Goal: Information Seeking & Learning: Check status

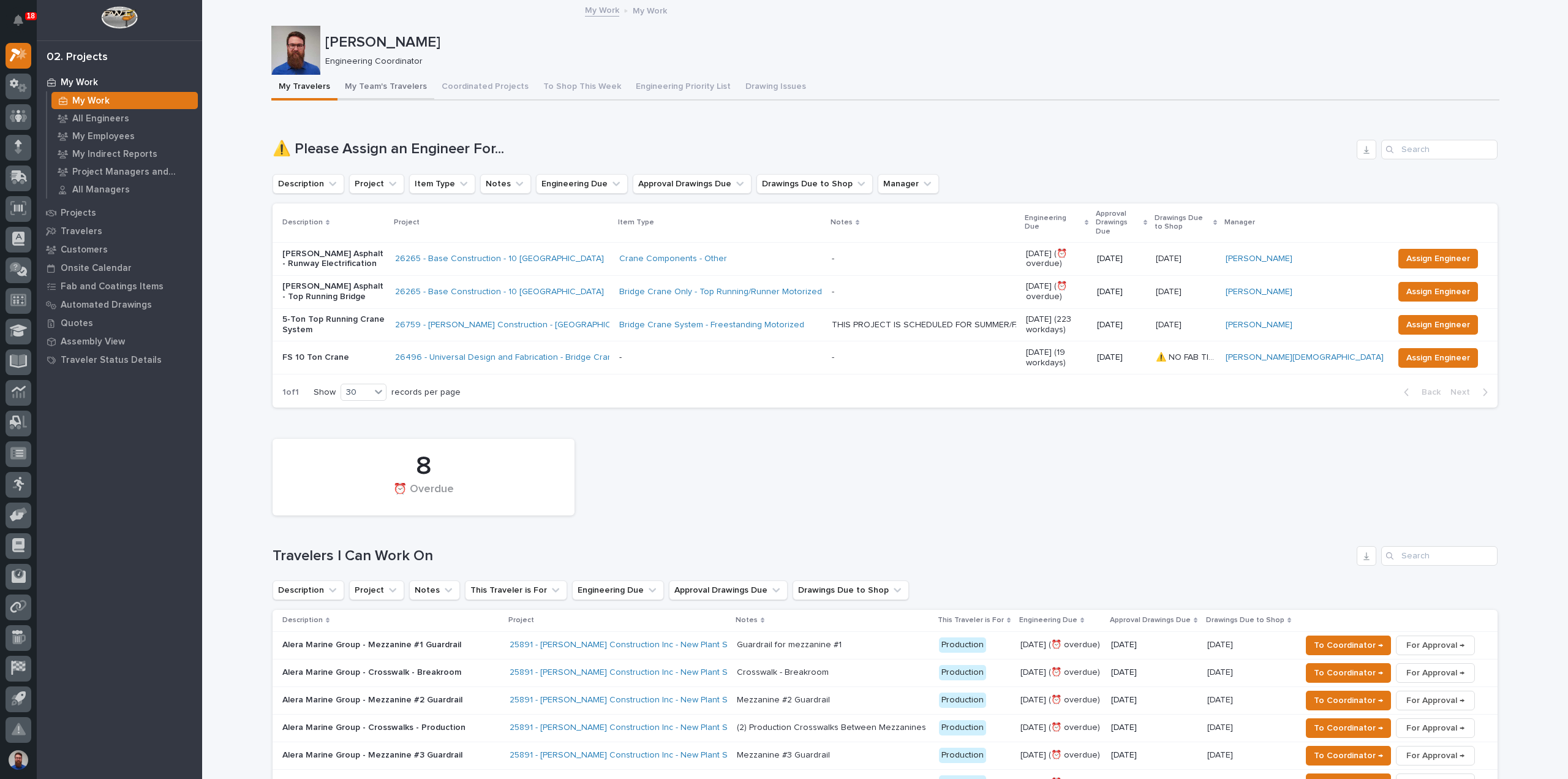
click at [405, 86] on button "My Team's Travelers" at bounding box center [385, 87] width 97 height 26
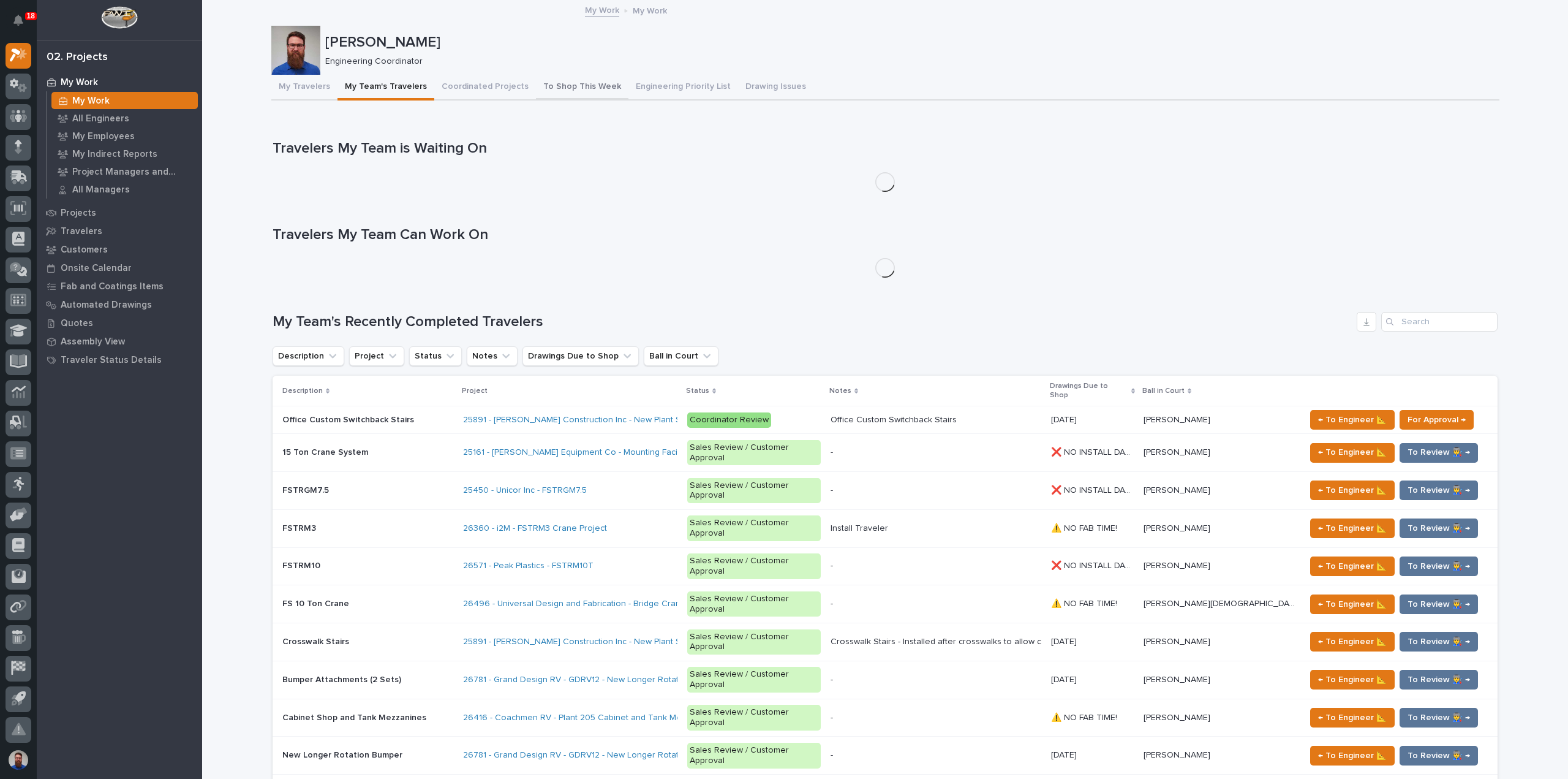
click at [536, 84] on button "To Shop This Week" at bounding box center [583, 87] width 93 height 26
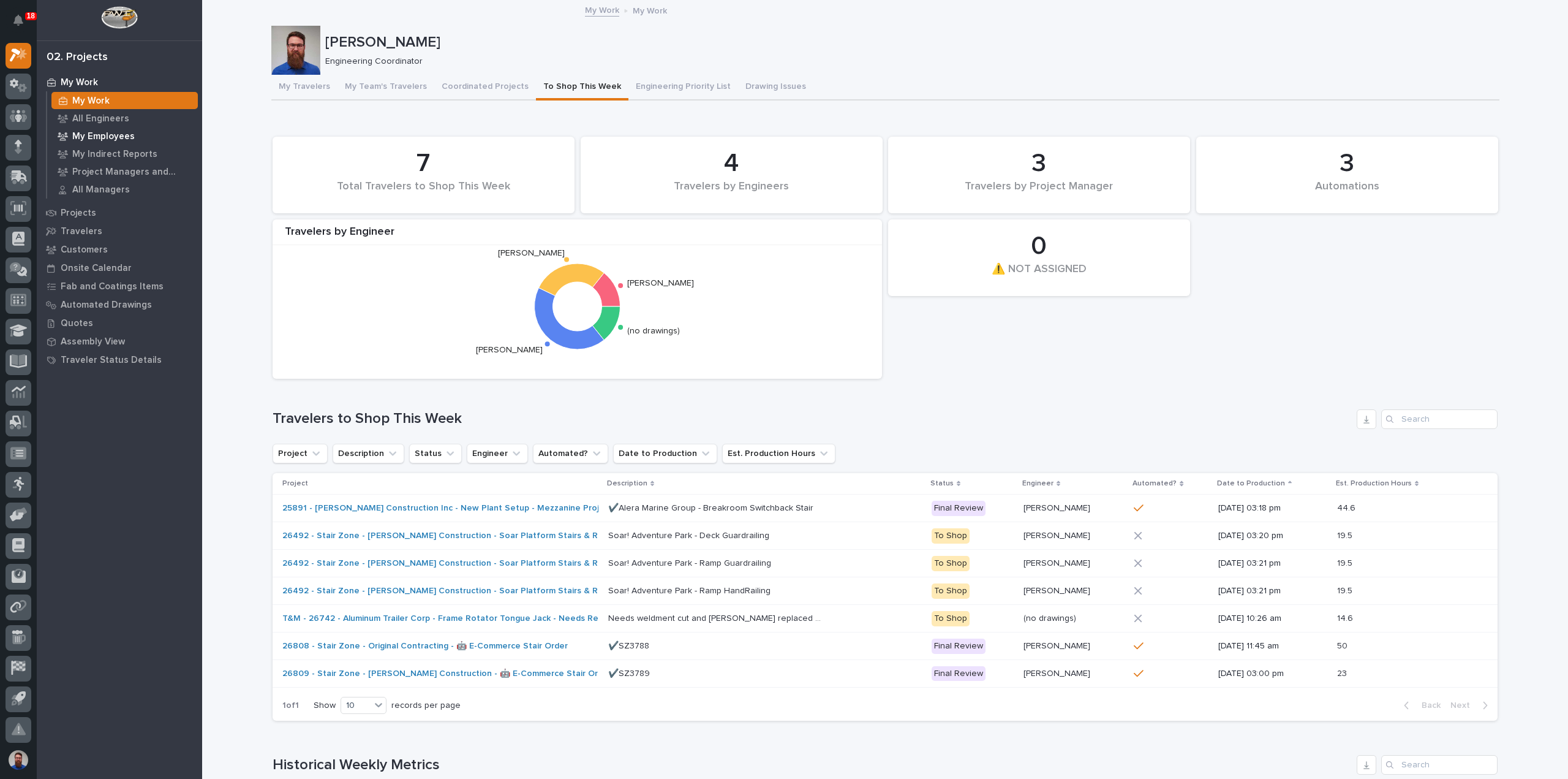
click at [106, 131] on p "My Employees" at bounding box center [103, 136] width 63 height 11
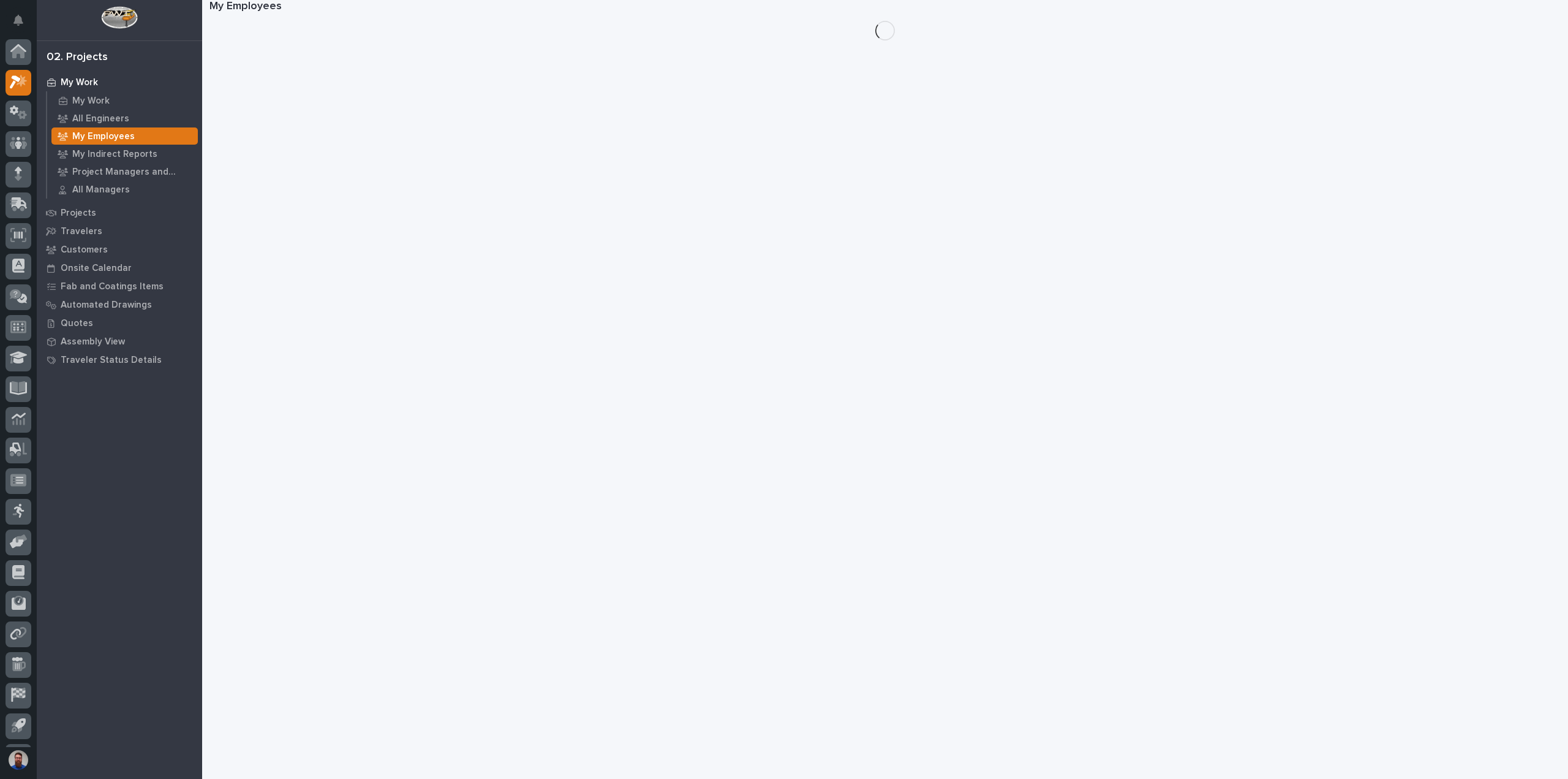
scroll to position [27, 0]
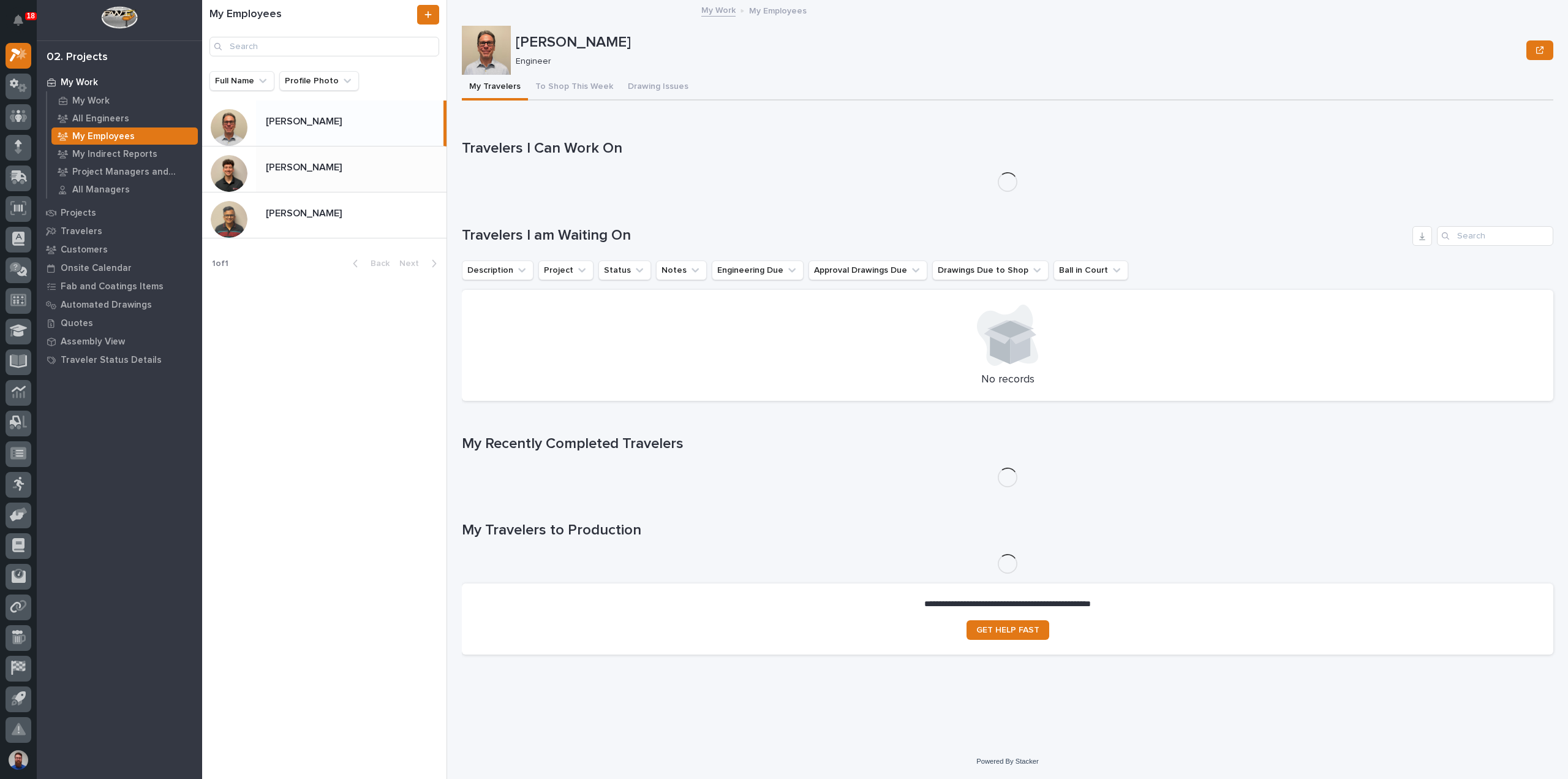
click at [322, 177] on div "Nate Rulli Nate Rulli" at bounding box center [351, 168] width 190 height 24
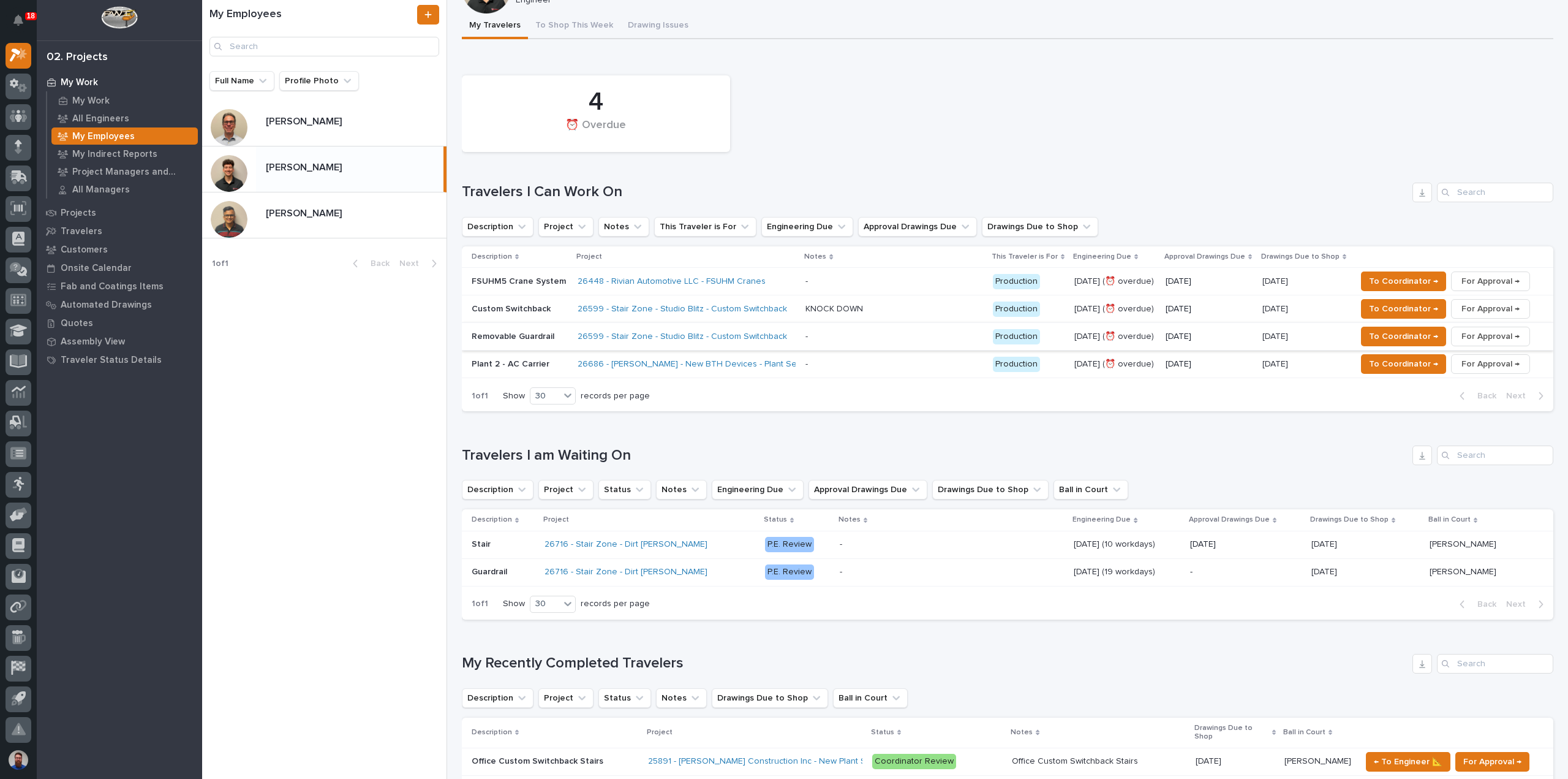
scroll to position [81, 0]
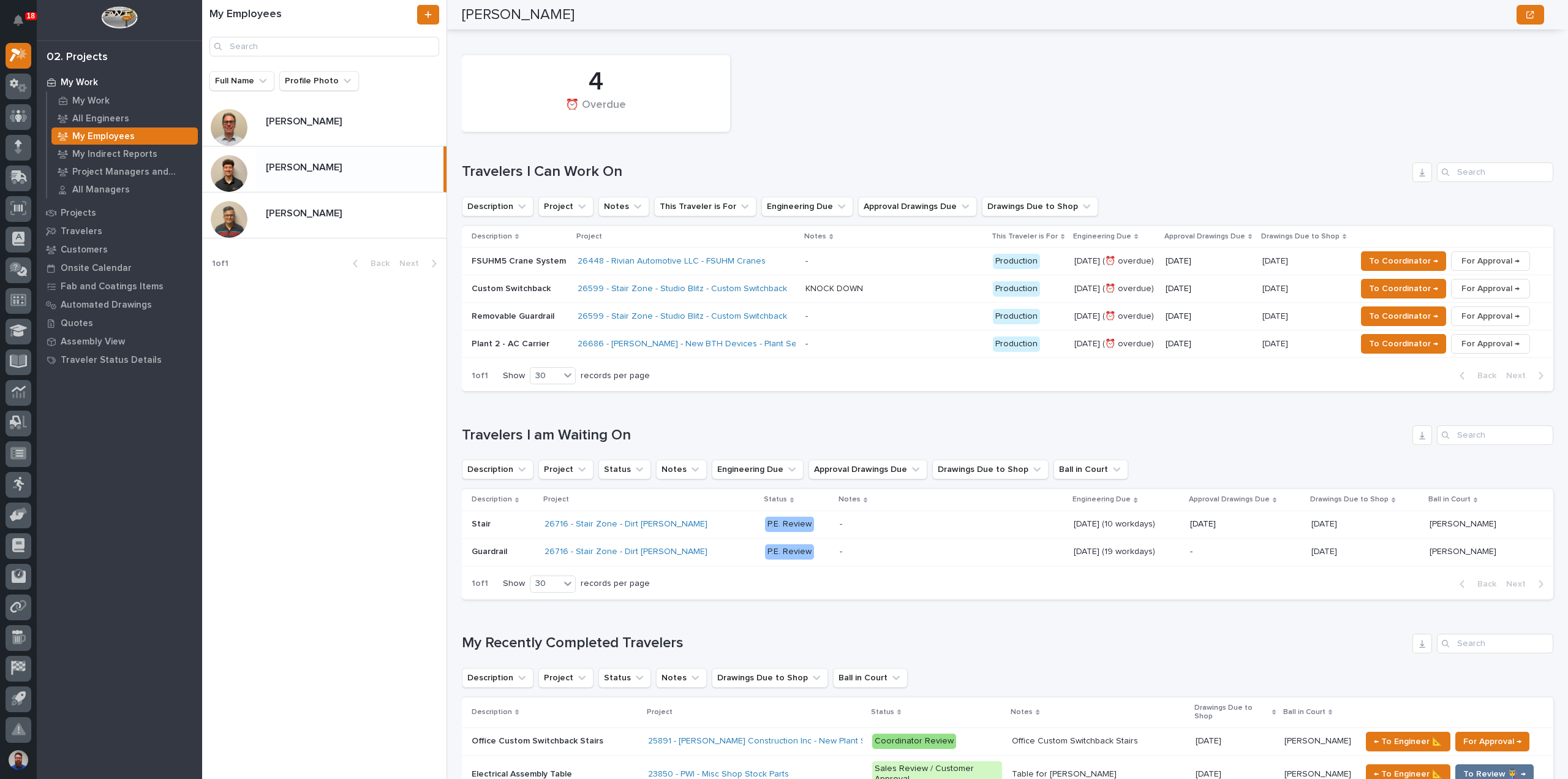
click at [315, 445] on div "My Employees Full Name Profile Photo [PERSON_NAME] [PERSON_NAME] [PERSON_NAME] …" at bounding box center [325, 390] width 245 height 779
click at [356, 223] on div "Rishi Desai Rishi Desai" at bounding box center [351, 215] width 190 height 24
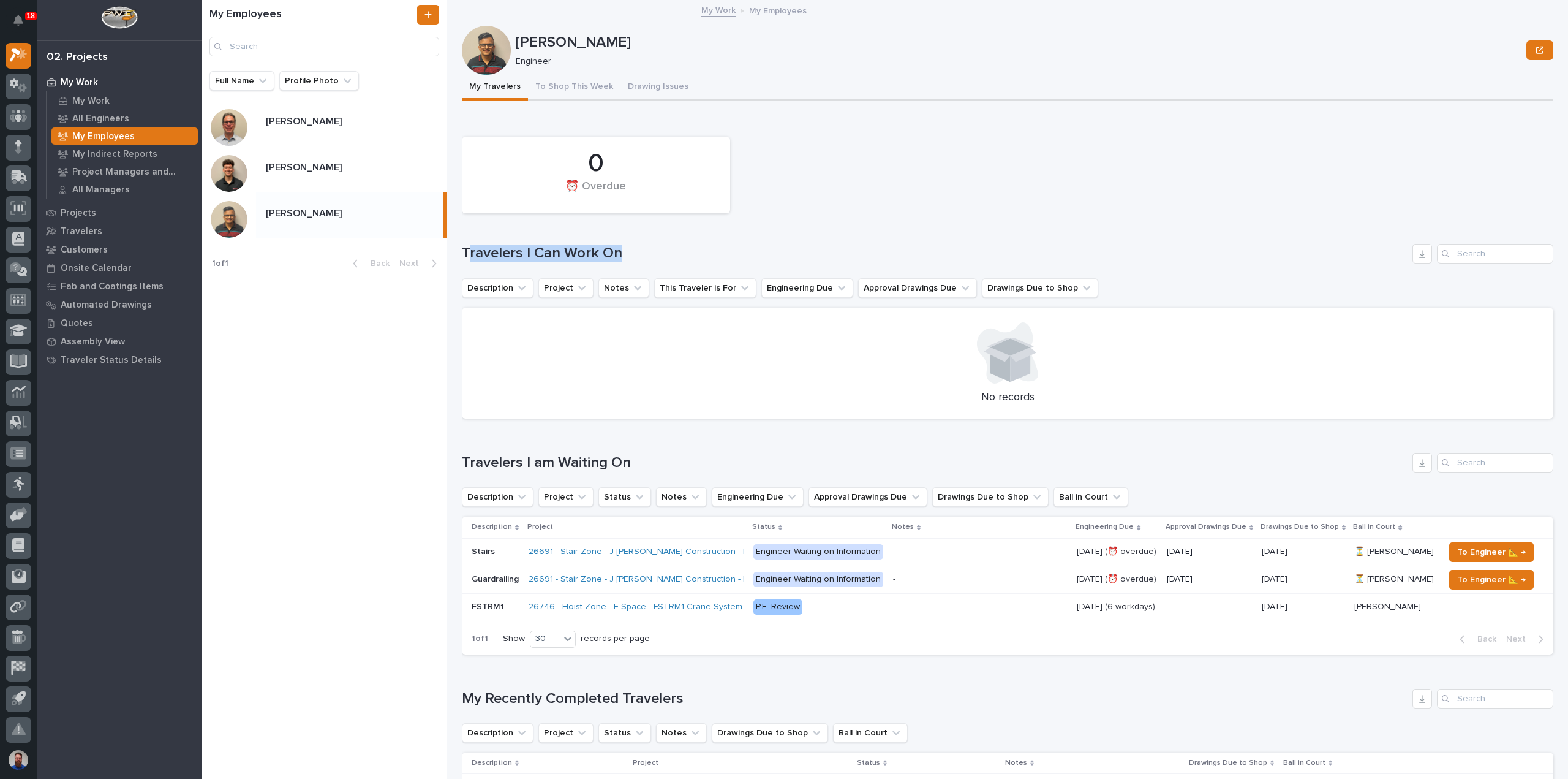
drag, startPoint x: 466, startPoint y: 252, endPoint x: 627, endPoint y: 252, distance: 161.0
click at [627, 252] on h1 "Travelers I Can Work On" at bounding box center [934, 253] width 946 height 17
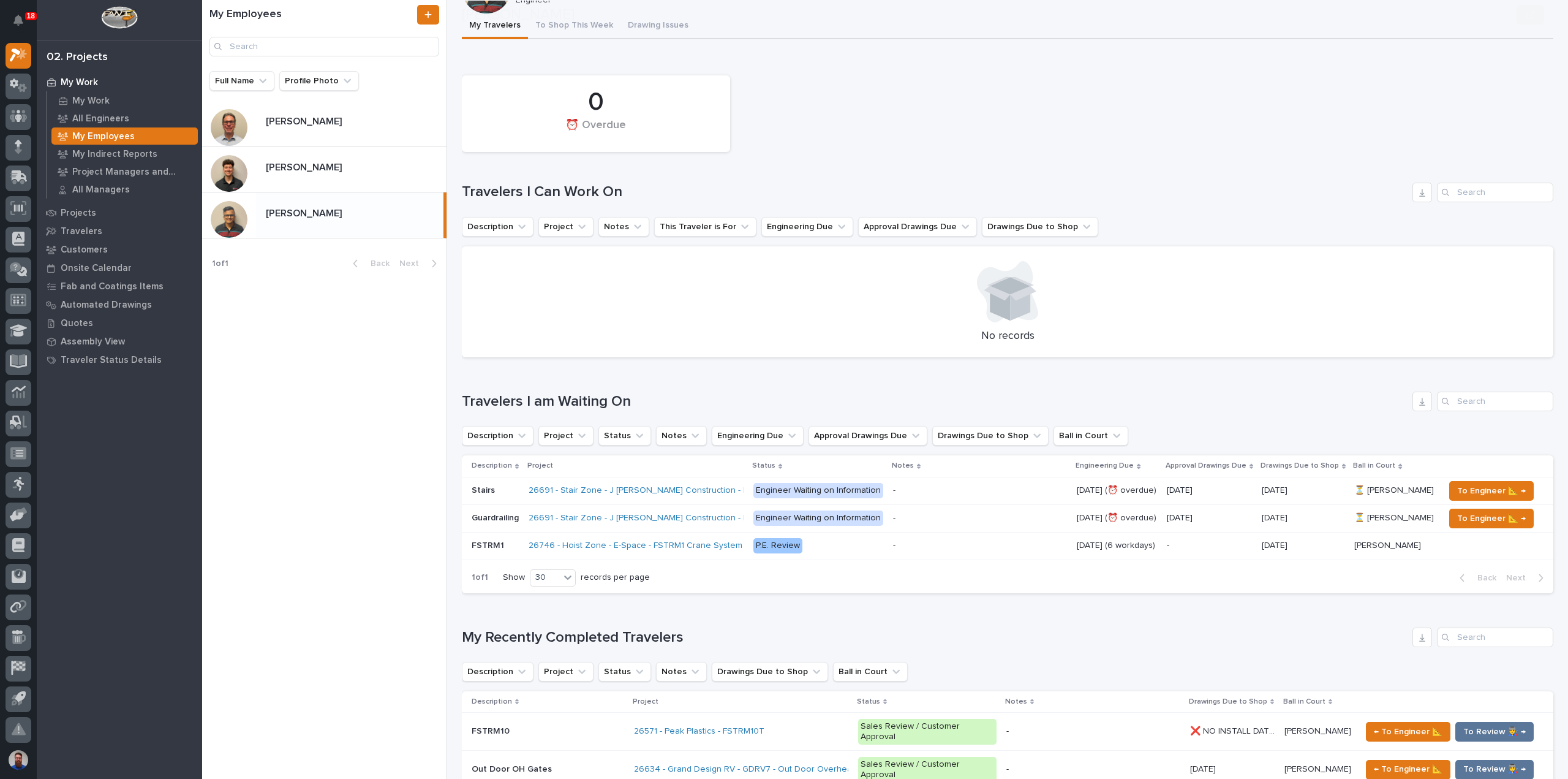
scroll to position [81, 0]
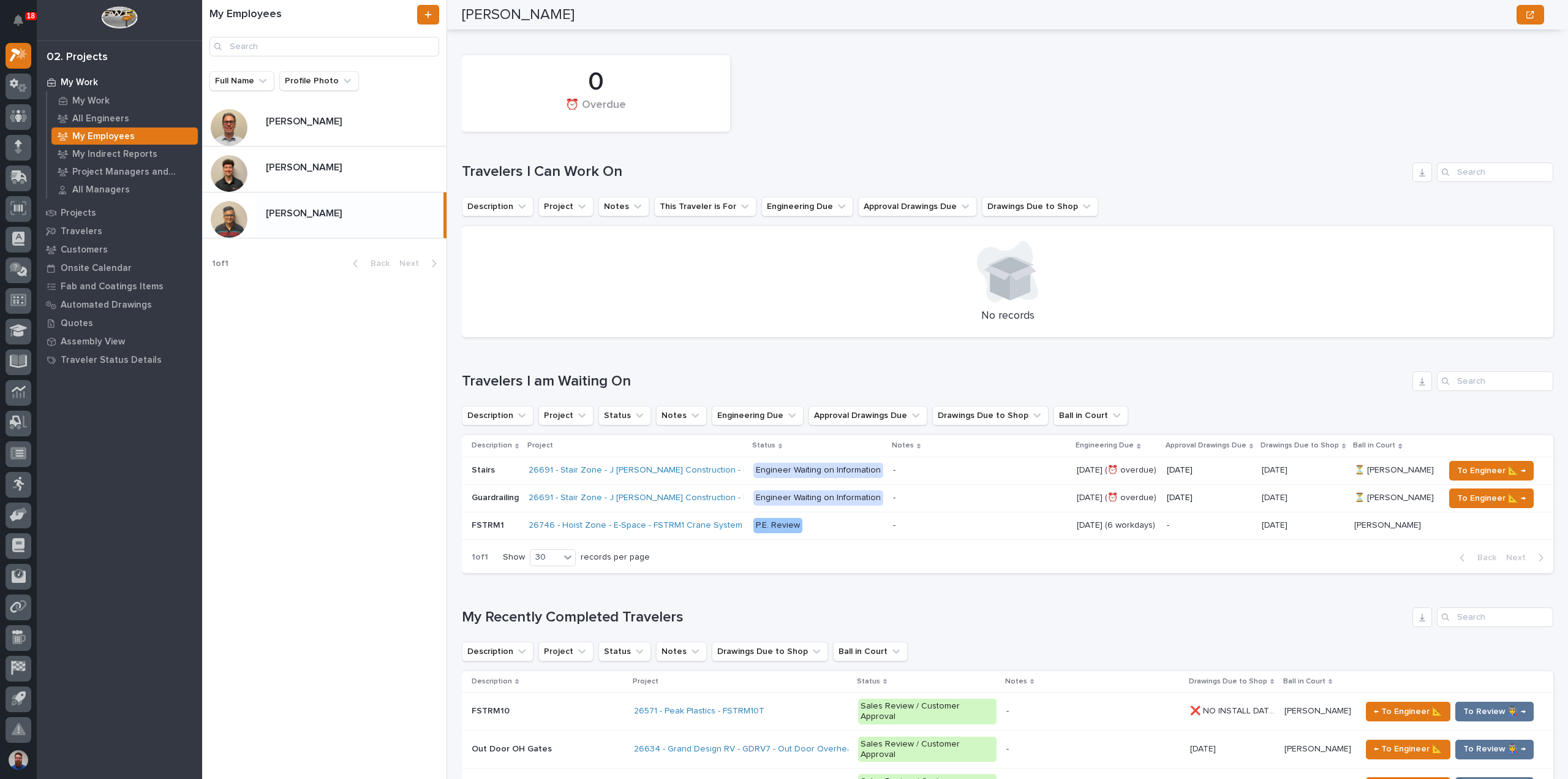
click at [298, 506] on div "My Employees Full Name Profile Photo [PERSON_NAME] [PERSON_NAME] [PERSON_NAME] …" at bounding box center [325, 390] width 245 height 779
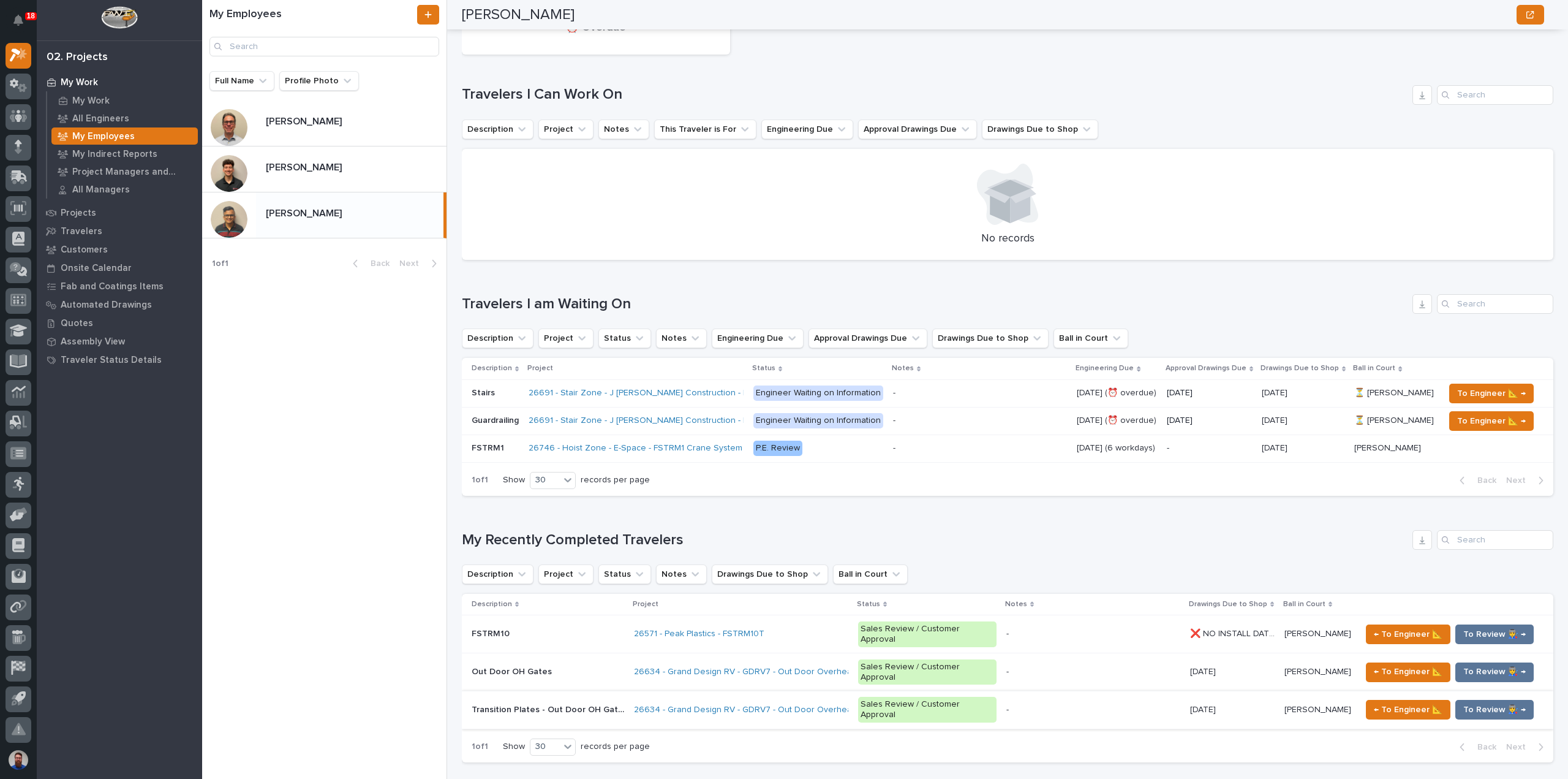
scroll to position [245, 0]
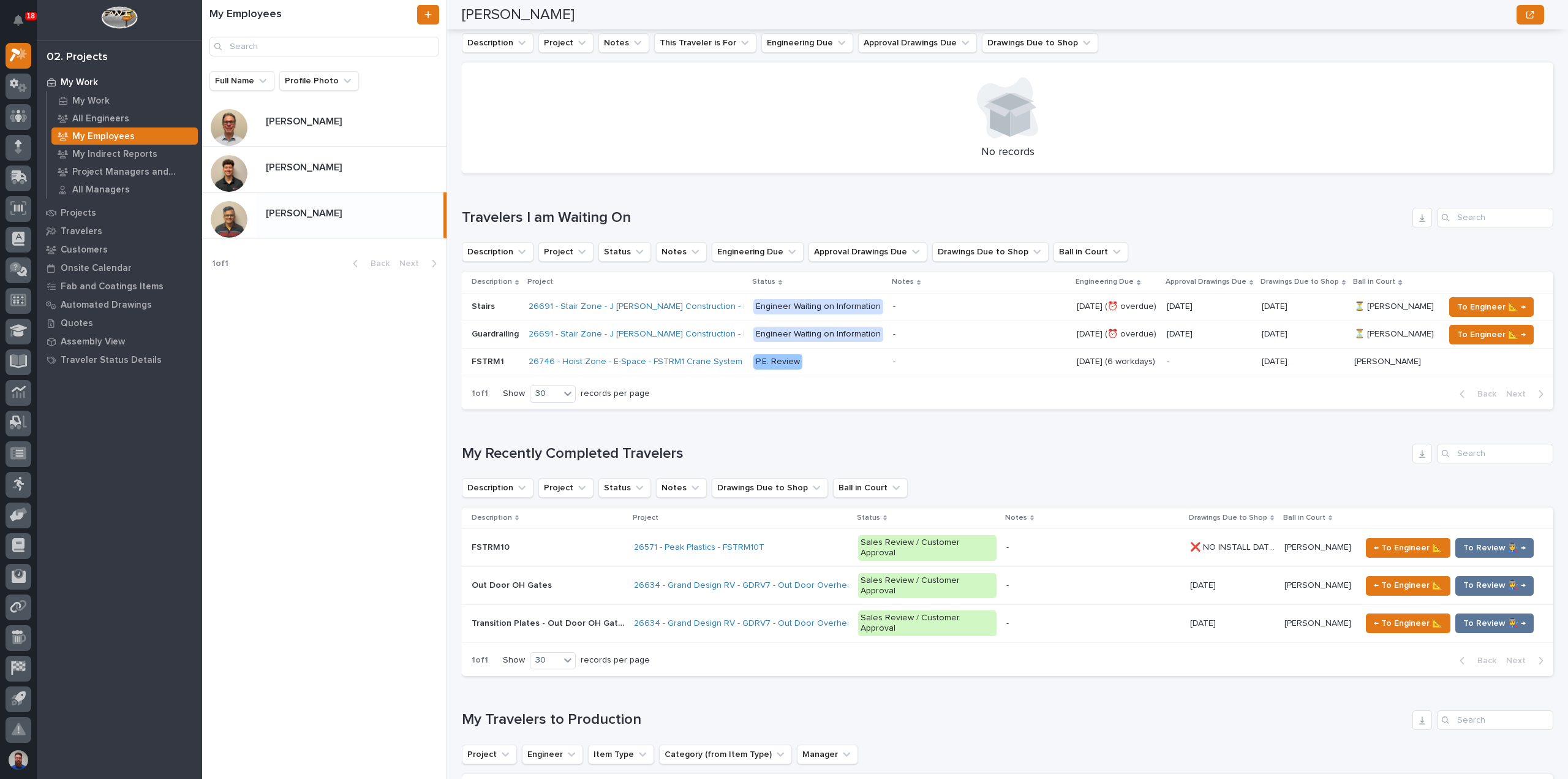
click at [358, 575] on div "My Employees Full Name Profile Photo [PERSON_NAME] [PERSON_NAME] [PERSON_NAME] …" at bounding box center [325, 390] width 245 height 779
click at [285, 171] on p "[PERSON_NAME]" at bounding box center [304, 166] width 78 height 14
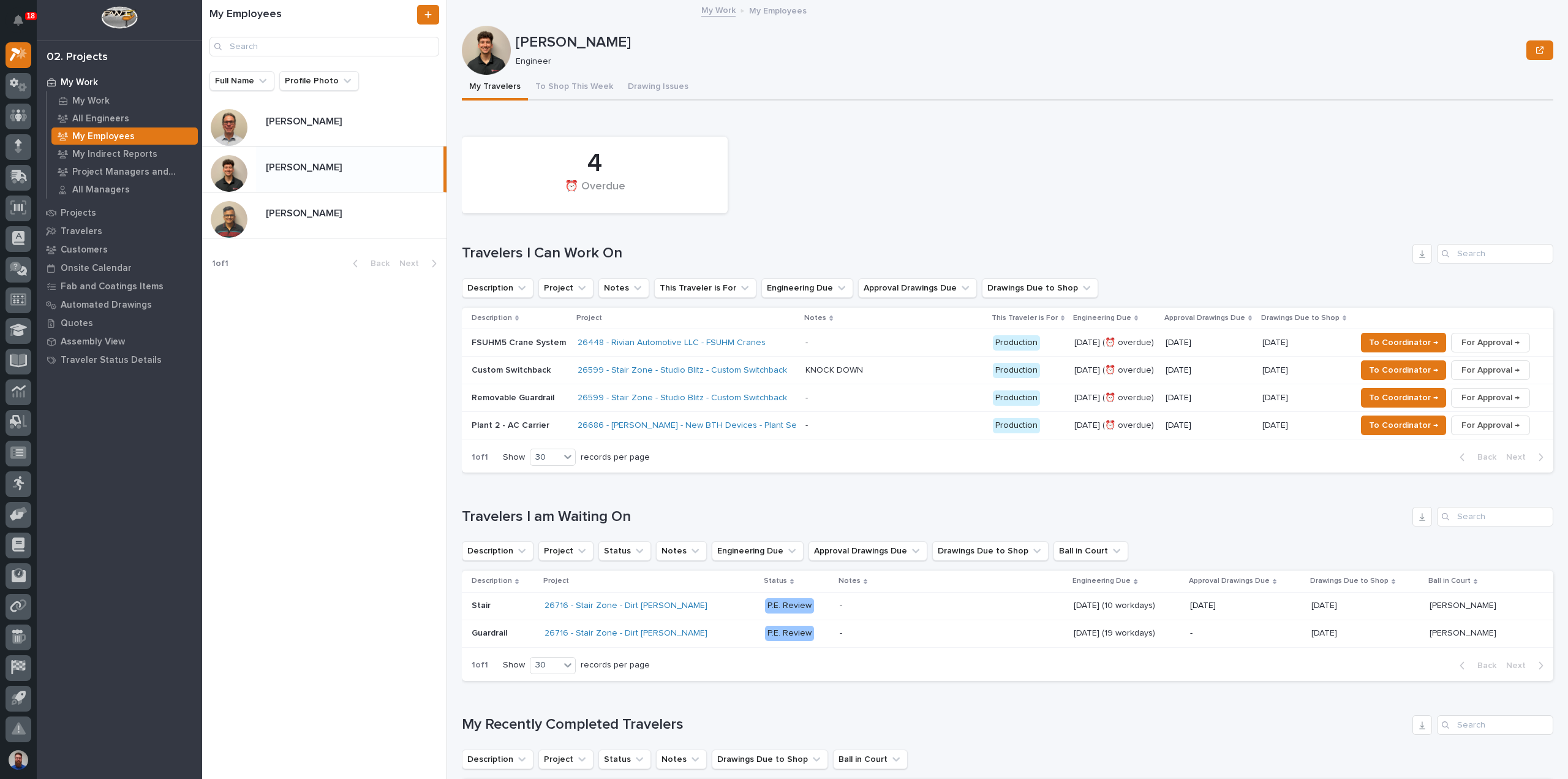
scroll to position [27, 0]
click at [1273, 341] on p "[DATE]" at bounding box center [1275, 341] width 28 height 13
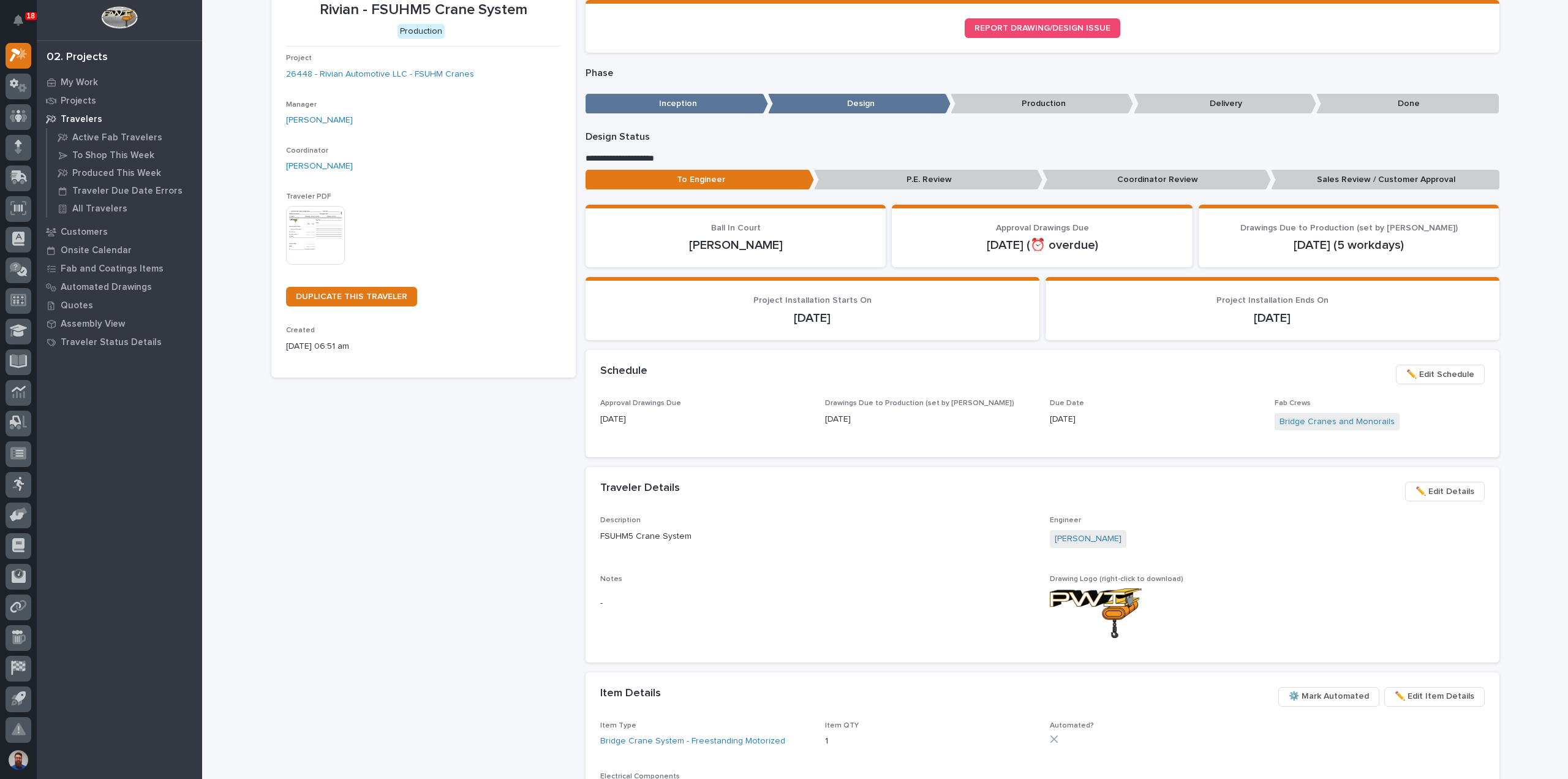
scroll to position [163, 0]
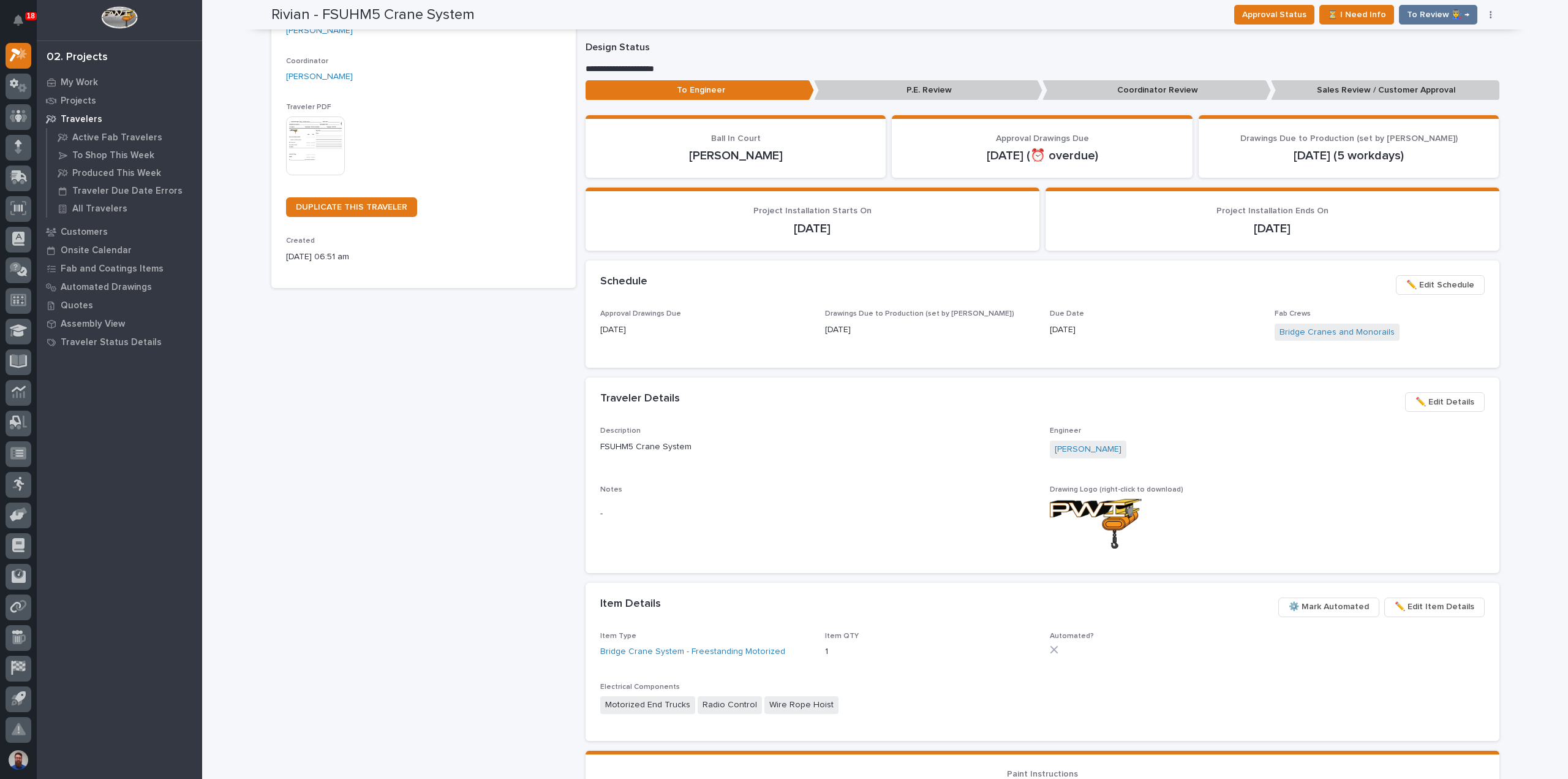
drag, startPoint x: 1043, startPoint y: 312, endPoint x: 1112, endPoint y: 349, distance: 78.3
click at [1112, 349] on div "Approval Drawings Due 06/27/2025 Drawings Due to Production (set by Adam) 08/26…" at bounding box center [1041, 331] width 884 height 43
click at [1112, 345] on span "Due Date 09/22/2025" at bounding box center [1155, 331] width 210 height 43
drag, startPoint x: 1069, startPoint y: 319, endPoint x: 1041, endPoint y: 313, distance: 28.6
click at [1041, 313] on div "Approval Drawings Due 06/27/2025 Drawings Due to Production (set by Adam) 08/26…" at bounding box center [1041, 331] width 884 height 43
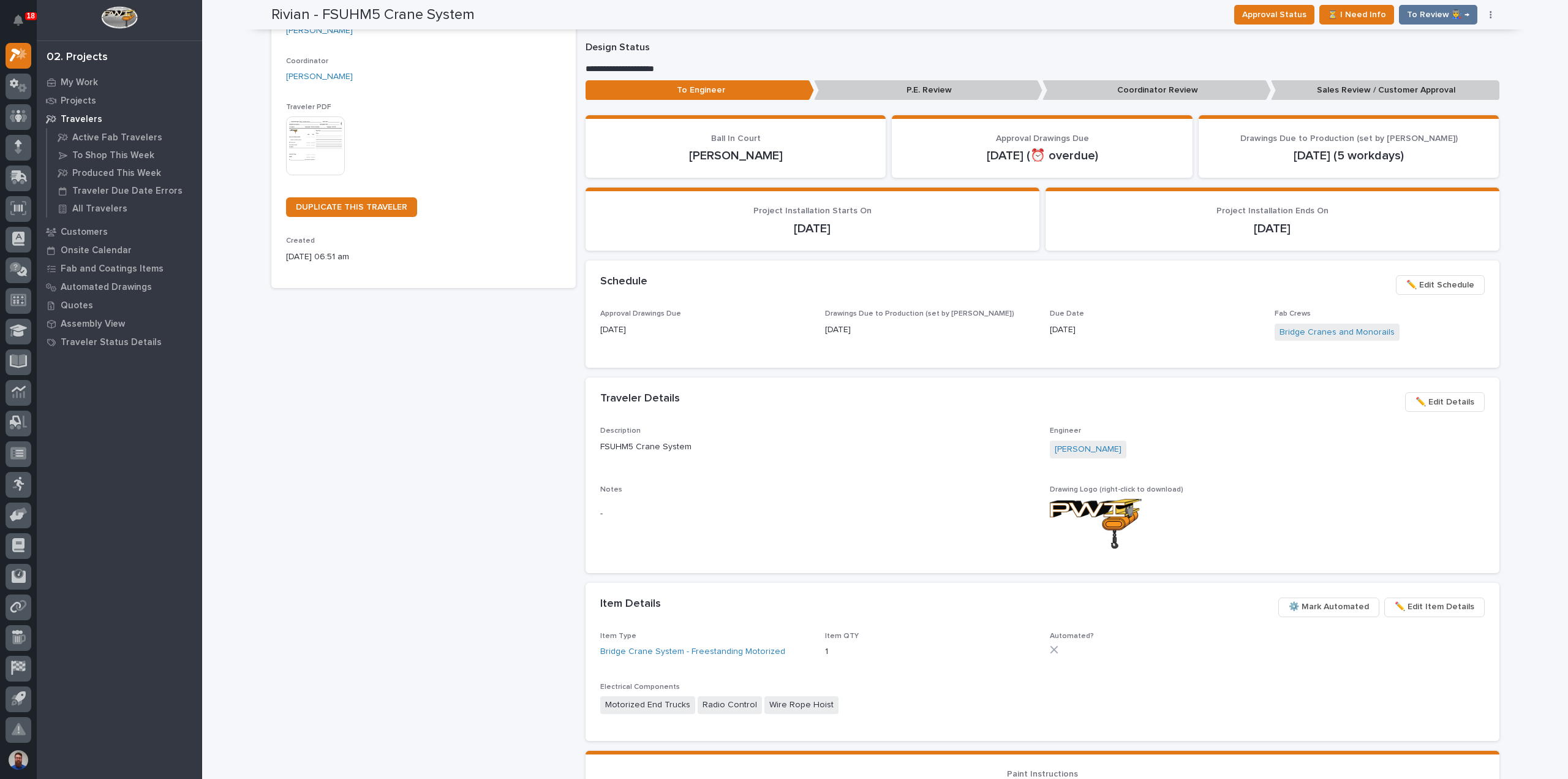
click at [1022, 342] on div "Drawings Due to Production (set by Adam) 08/26/2025" at bounding box center [929, 327] width 210 height 36
drag, startPoint x: 1062, startPoint y: 322, endPoint x: 1153, endPoint y: 349, distance: 94.9
click at [1153, 349] on section "Schedule ••• ✏️ Edit Schedule Approval Drawings Due 06/27/2025 Drawings Due to …" at bounding box center [1042, 313] width 914 height 107
click at [1118, 329] on p "09/22/2025" at bounding box center [1155, 330] width 210 height 13
drag, startPoint x: 1052, startPoint y: 318, endPoint x: 1030, endPoint y: 364, distance: 51.0
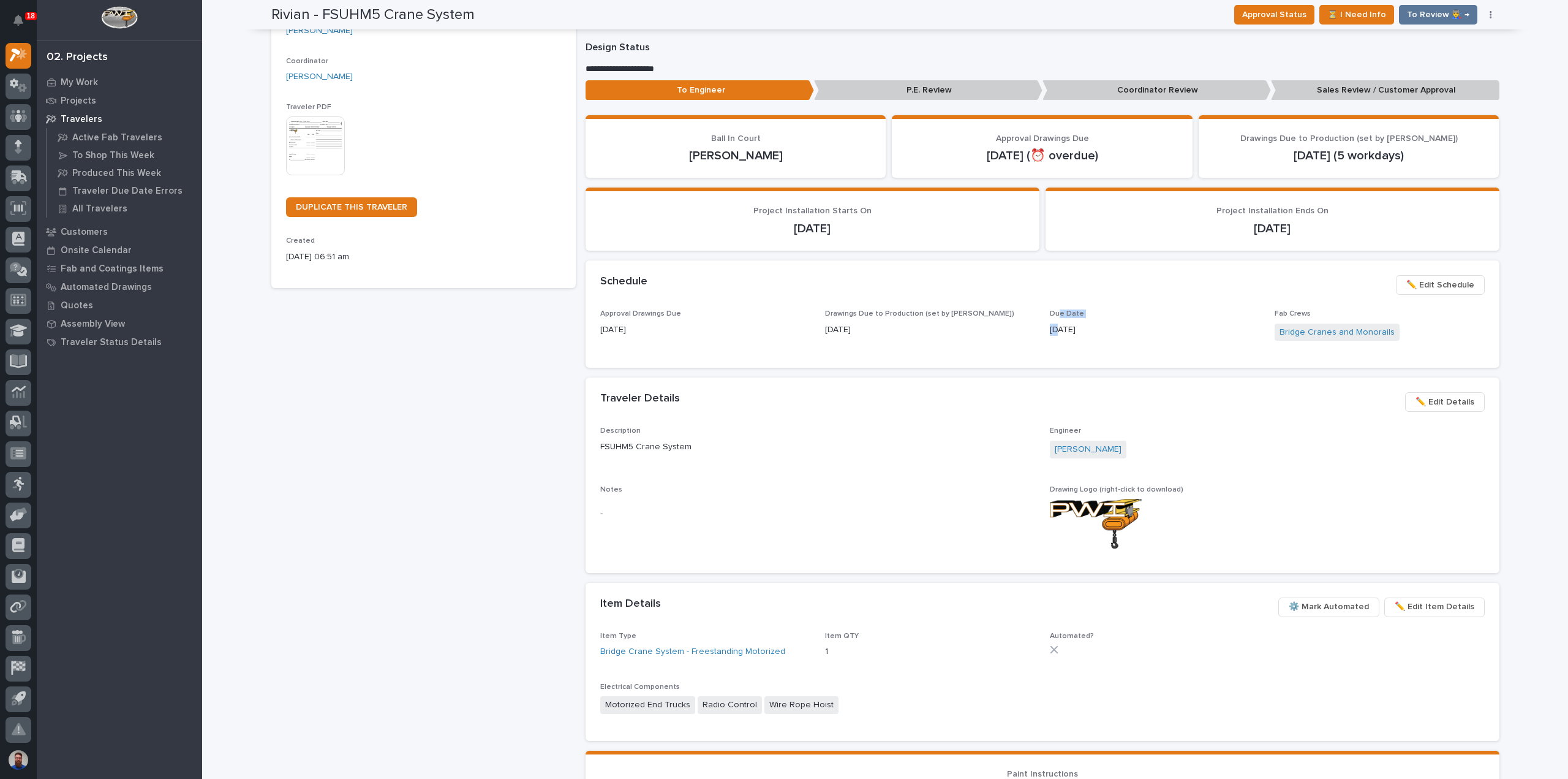
click at [1053, 324] on div "Due Date 09/22/2025" at bounding box center [1155, 327] width 210 height 36
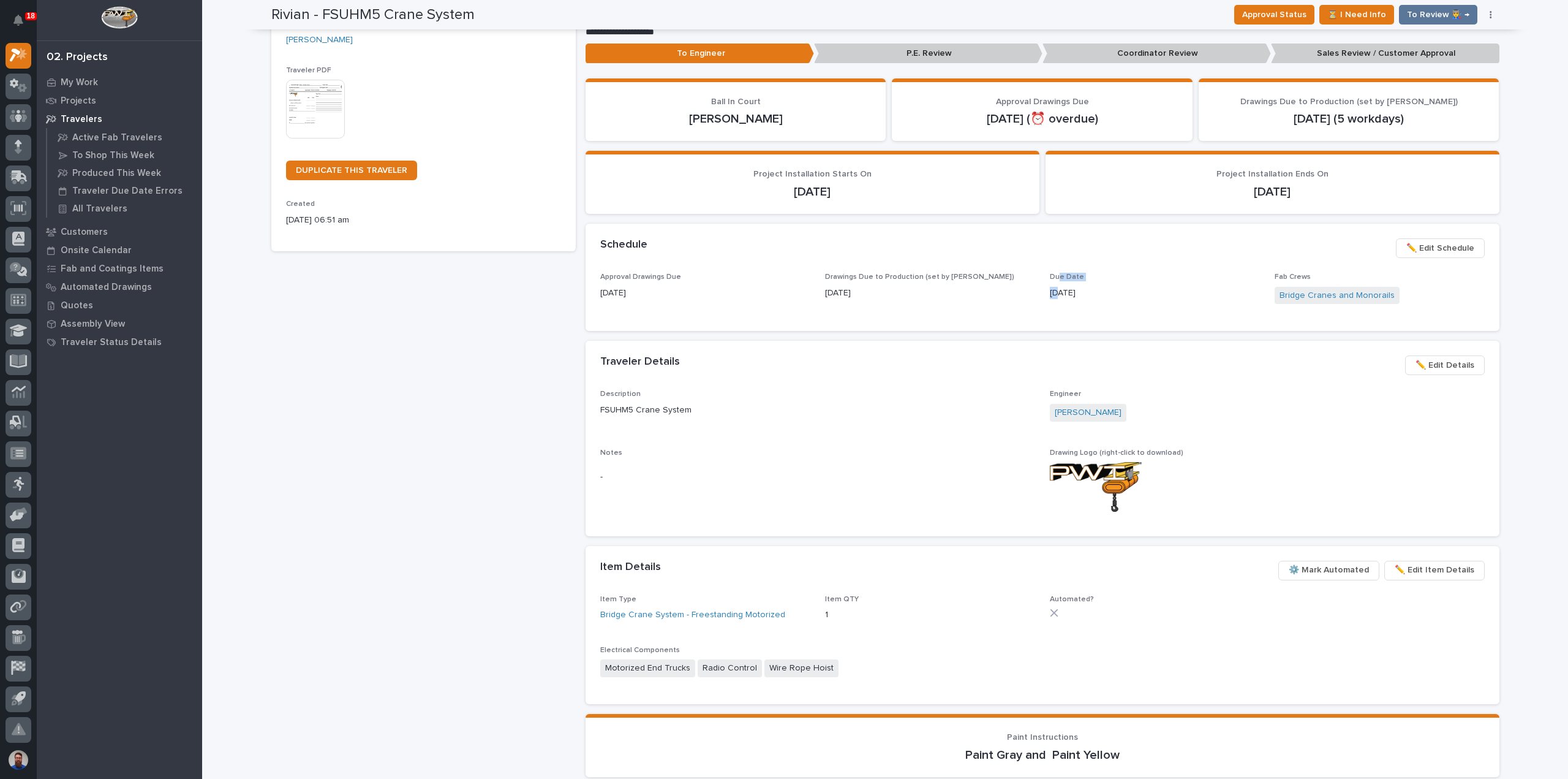
scroll to position [245, 0]
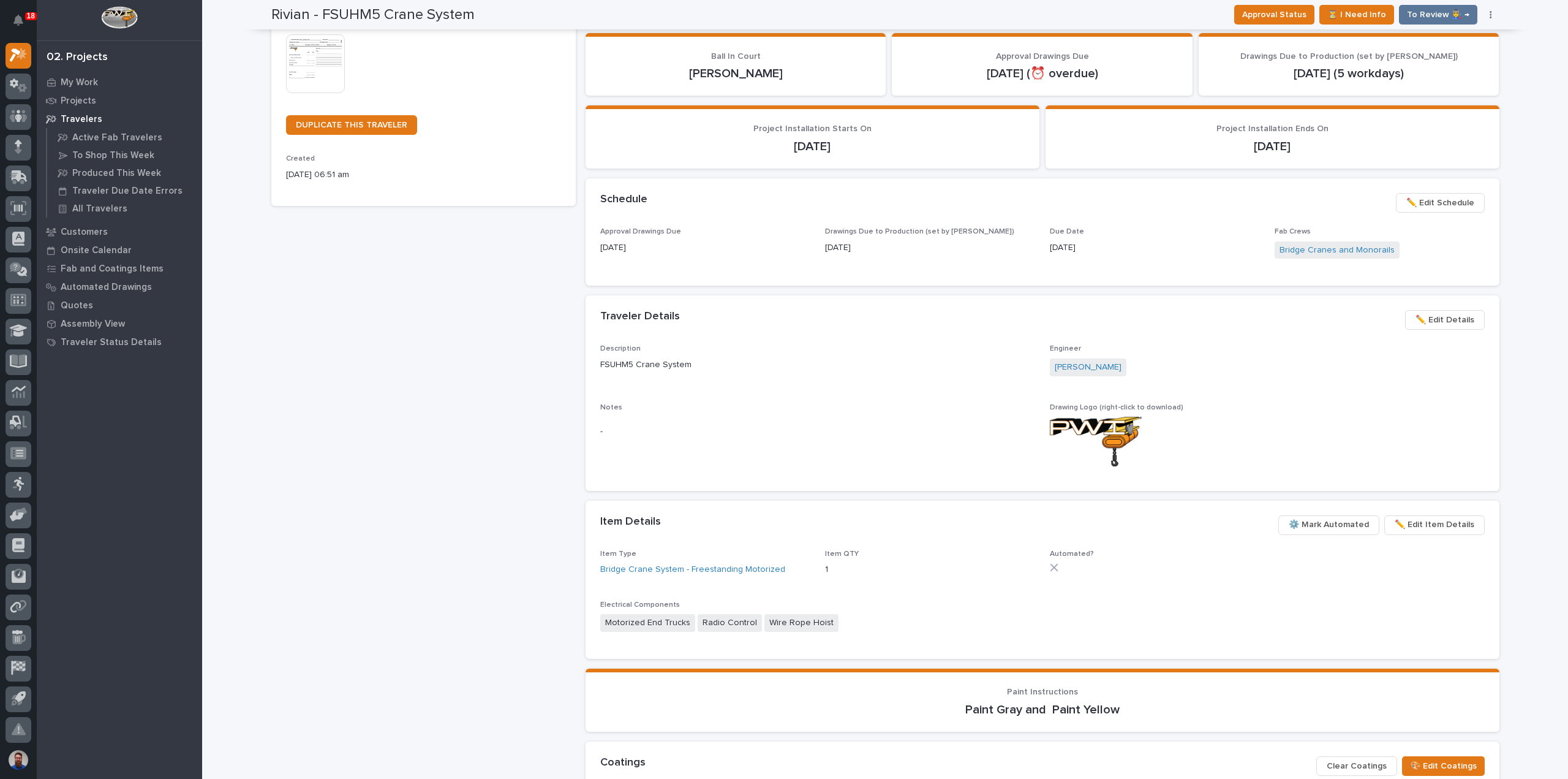
click at [875, 209] on div "Schedule ••• ✏️ Edit Schedule" at bounding box center [1041, 203] width 884 height 19
drag, startPoint x: 595, startPoint y: 230, endPoint x: 662, endPoint y: 248, distance: 69.4
click at [662, 248] on div "Approval Drawings Due 06/27/2025" at bounding box center [704, 245] width 210 height 36
click at [650, 249] on p "[DATE]" at bounding box center [704, 247] width 210 height 13
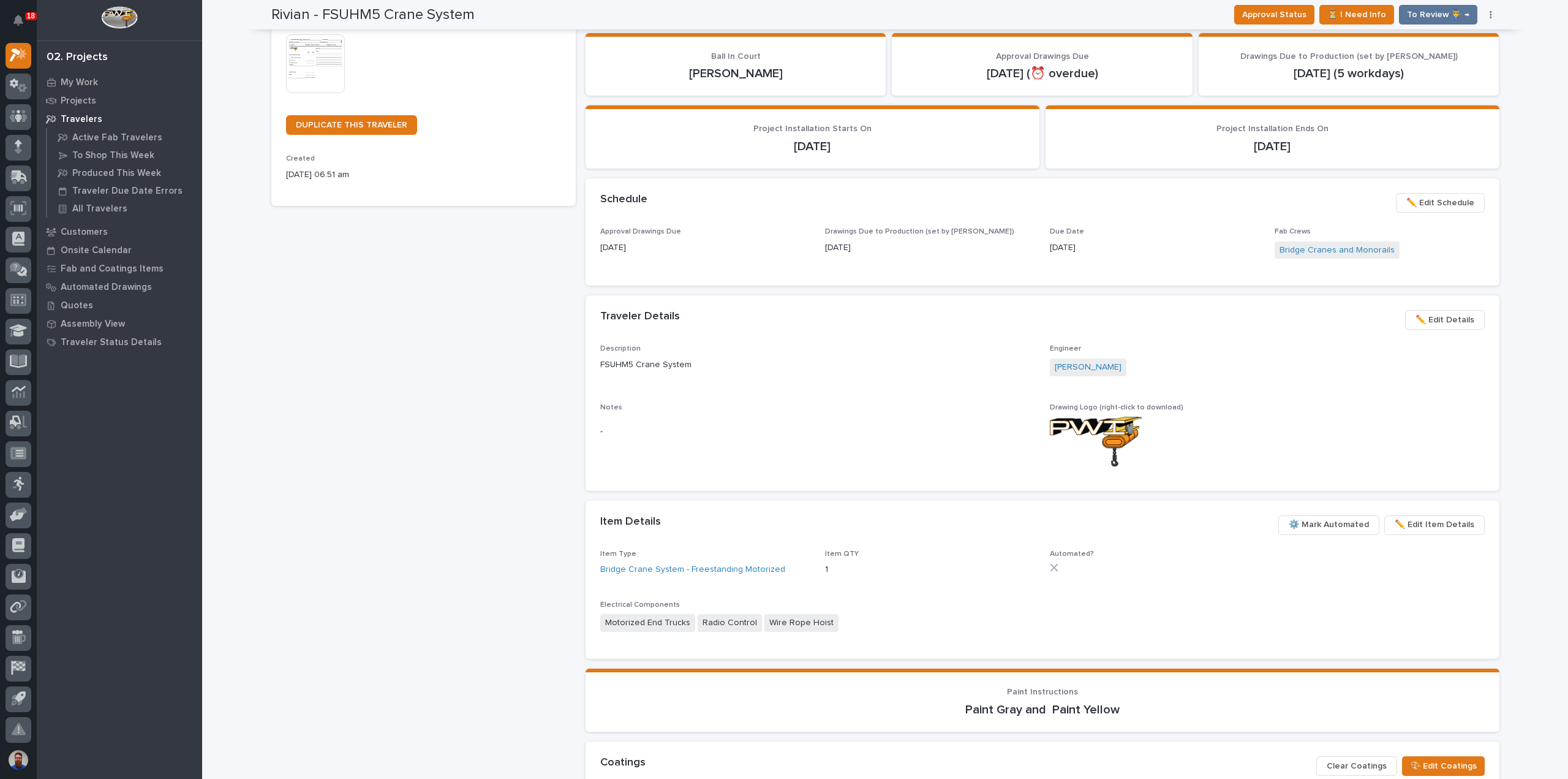
drag, startPoint x: 667, startPoint y: 249, endPoint x: 608, endPoint y: 220, distance: 65.7
click at [608, 220] on section "Schedule ••• ✏️ Edit Schedule Approval Drawings Due 06/27/2025 Drawings Due to …" at bounding box center [1042, 231] width 914 height 107
click at [608, 234] on span "Approval Drawings Due" at bounding box center [641, 232] width 81 height 8
drag, startPoint x: 591, startPoint y: 223, endPoint x: 676, endPoint y: 249, distance: 88.9
click at [676, 249] on section "Schedule ••• ✏️ Edit Schedule Approval Drawings Due 06/27/2025 Drawings Due to …" at bounding box center [1042, 231] width 914 height 107
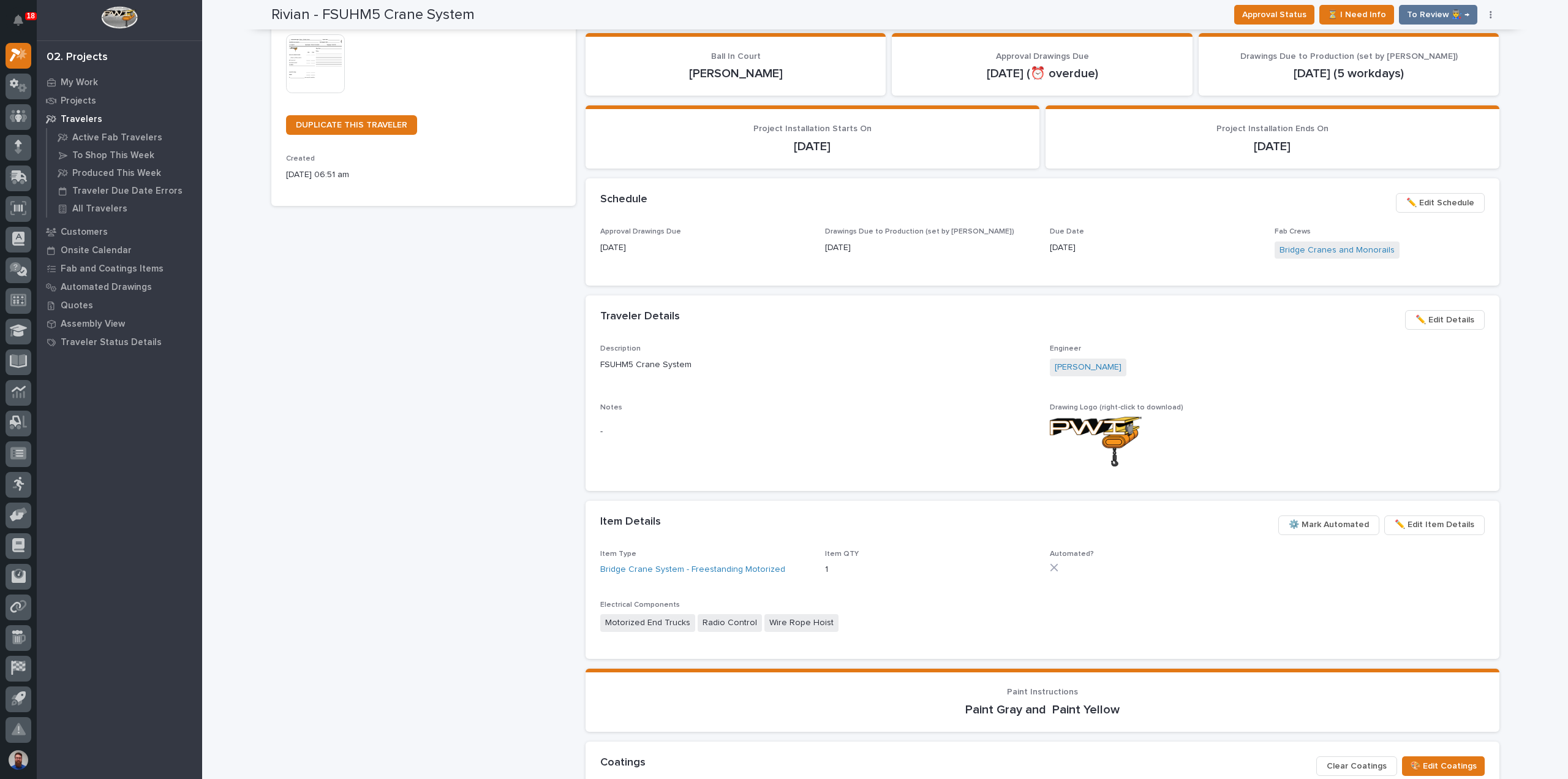
click at [676, 252] on p "[DATE]" at bounding box center [704, 247] width 210 height 13
drag, startPoint x: 1069, startPoint y: 237, endPoint x: 1106, endPoint y: 253, distance: 40.3
click at [1106, 253] on section "Schedule ••• ✏️ Edit Schedule Approval Drawings Due 06/27/2025 Drawings Due to …" at bounding box center [1042, 231] width 914 height 107
click at [886, 255] on div "Drawings Due to Production (set by Adam) 08/26/2025" at bounding box center [929, 245] width 210 height 36
drag, startPoint x: 1093, startPoint y: 245, endPoint x: 1049, endPoint y: 231, distance: 46.2
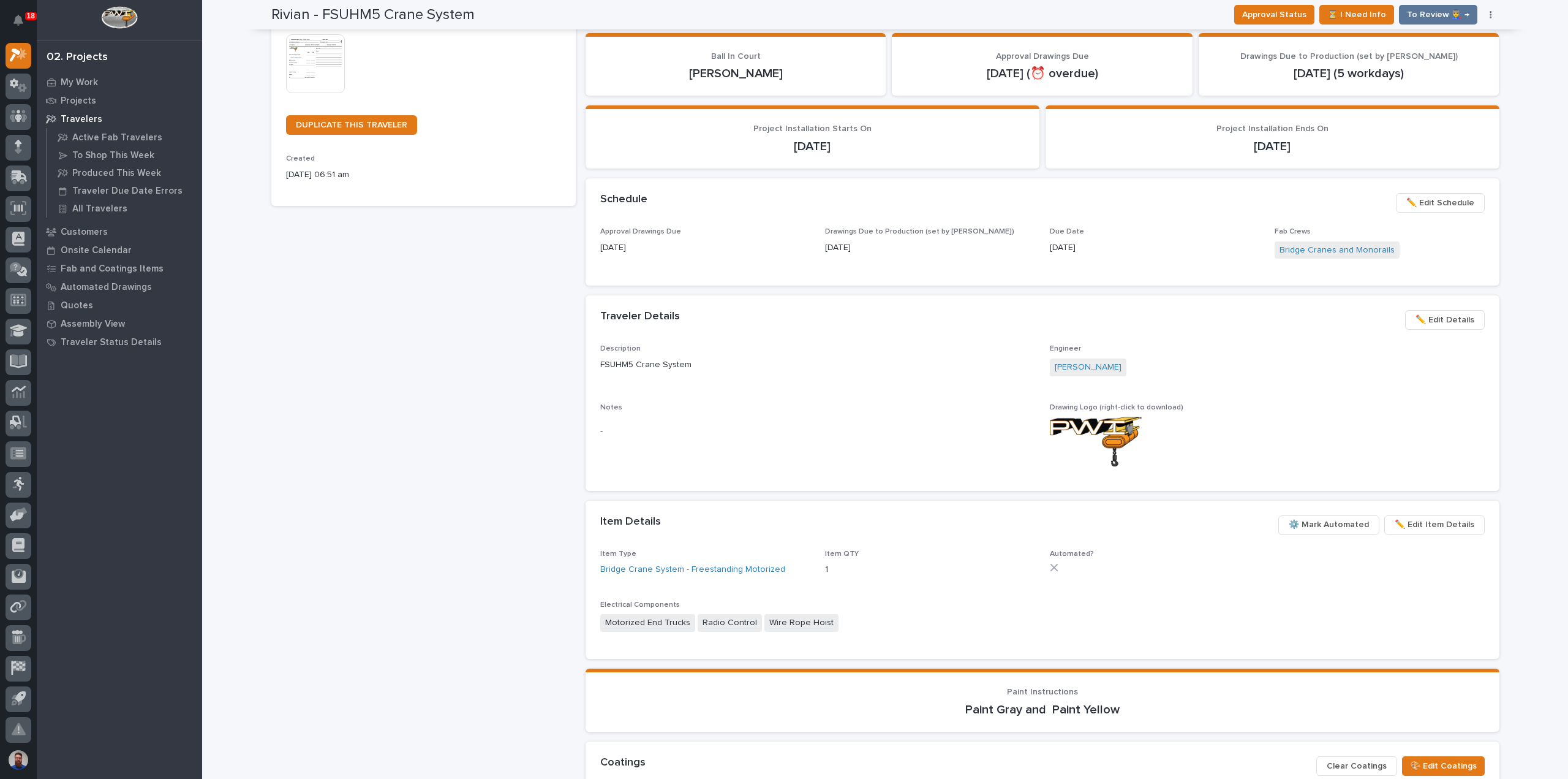
click at [1050, 231] on div "Due Date 09/22/2025" at bounding box center [1155, 245] width 210 height 36
click at [998, 250] on p "[DATE]" at bounding box center [929, 247] width 210 height 13
drag, startPoint x: 869, startPoint y: 255, endPoint x: 806, endPoint y: 235, distance: 66.1
click at [804, 235] on div "Approval Drawings Due 06/27/2025 Drawings Due to Production (set by Adam) 08/26…" at bounding box center [1041, 248] width 884 height 43
click at [807, 234] on div "Approval Drawings Due 06/27/2025 Drawings Due to Production (set by Adam) 08/26…" at bounding box center [1041, 248] width 884 height 43
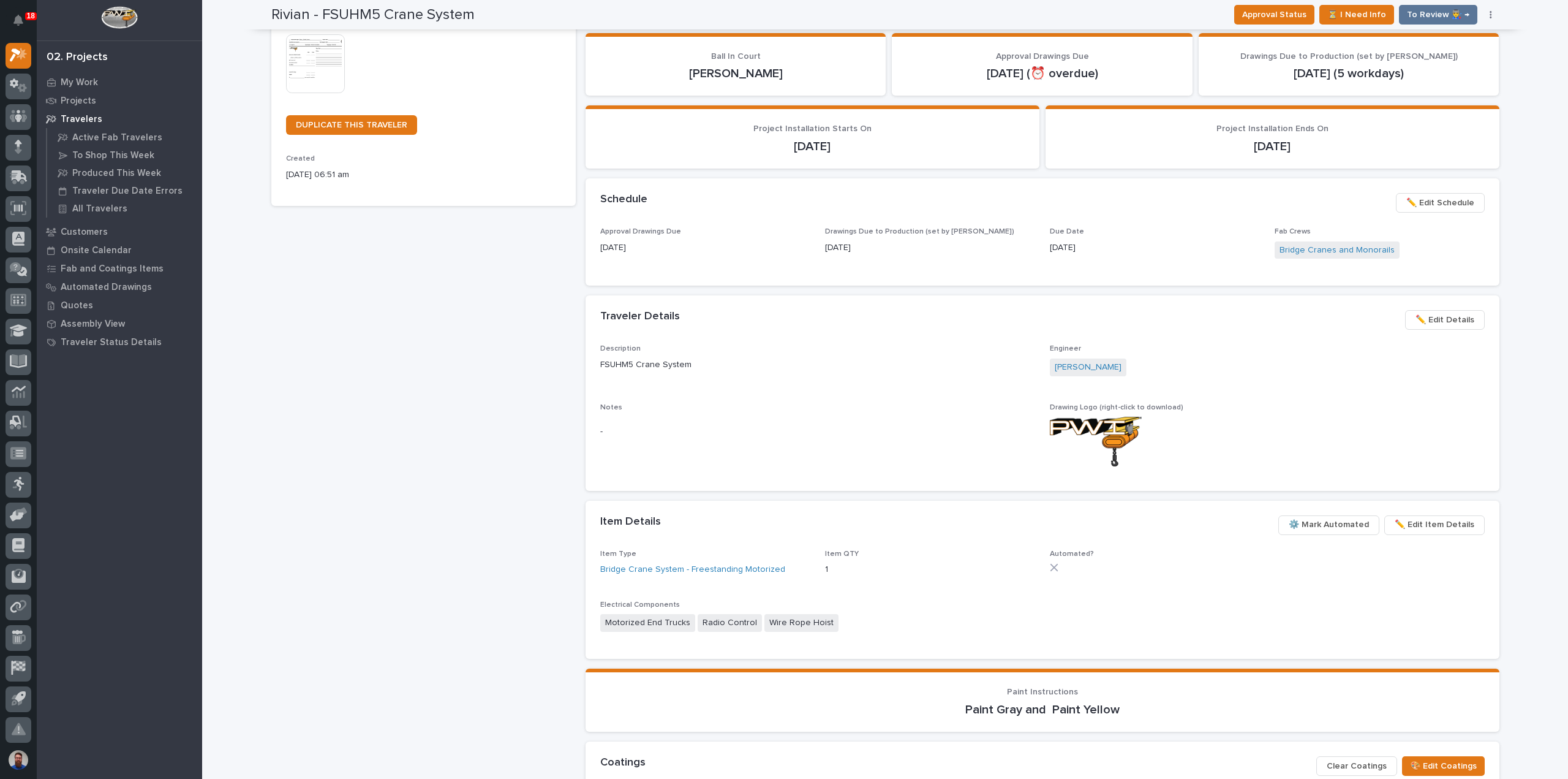
click at [881, 433] on p "-" at bounding box center [817, 431] width 435 height 13
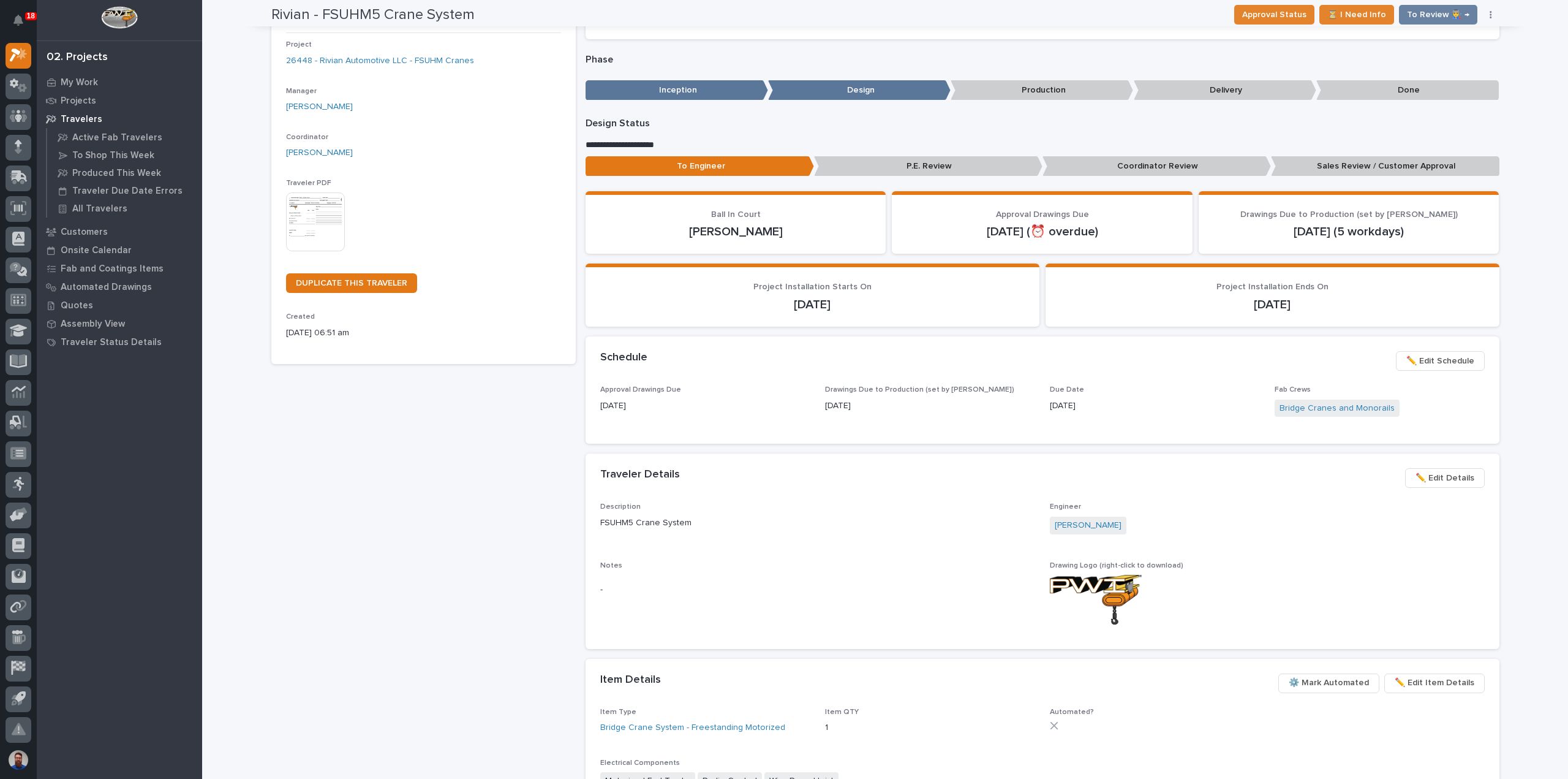
scroll to position [0, 0]
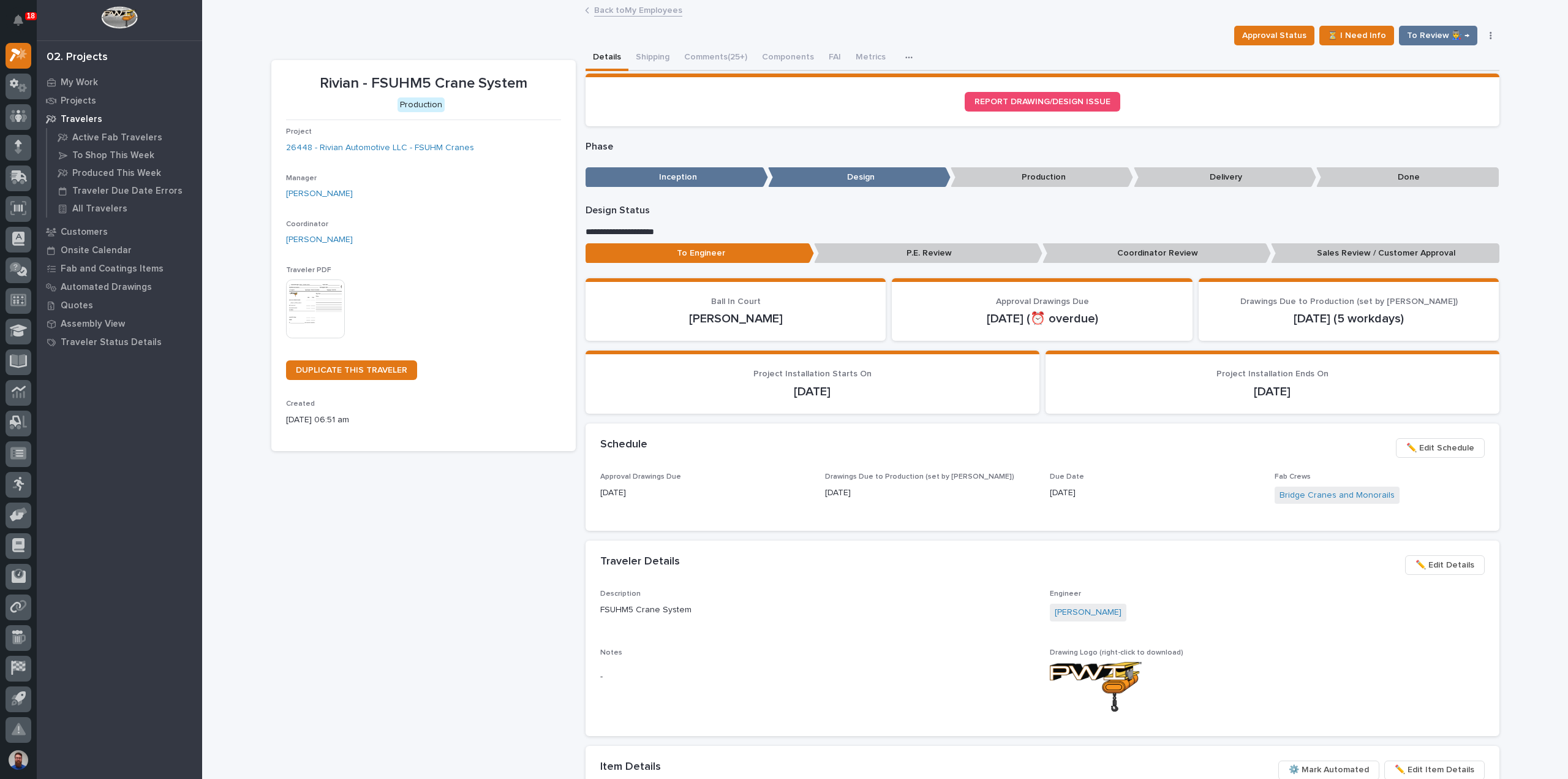
drag, startPoint x: 684, startPoint y: 271, endPoint x: 717, endPoint y: 275, distance: 33.2
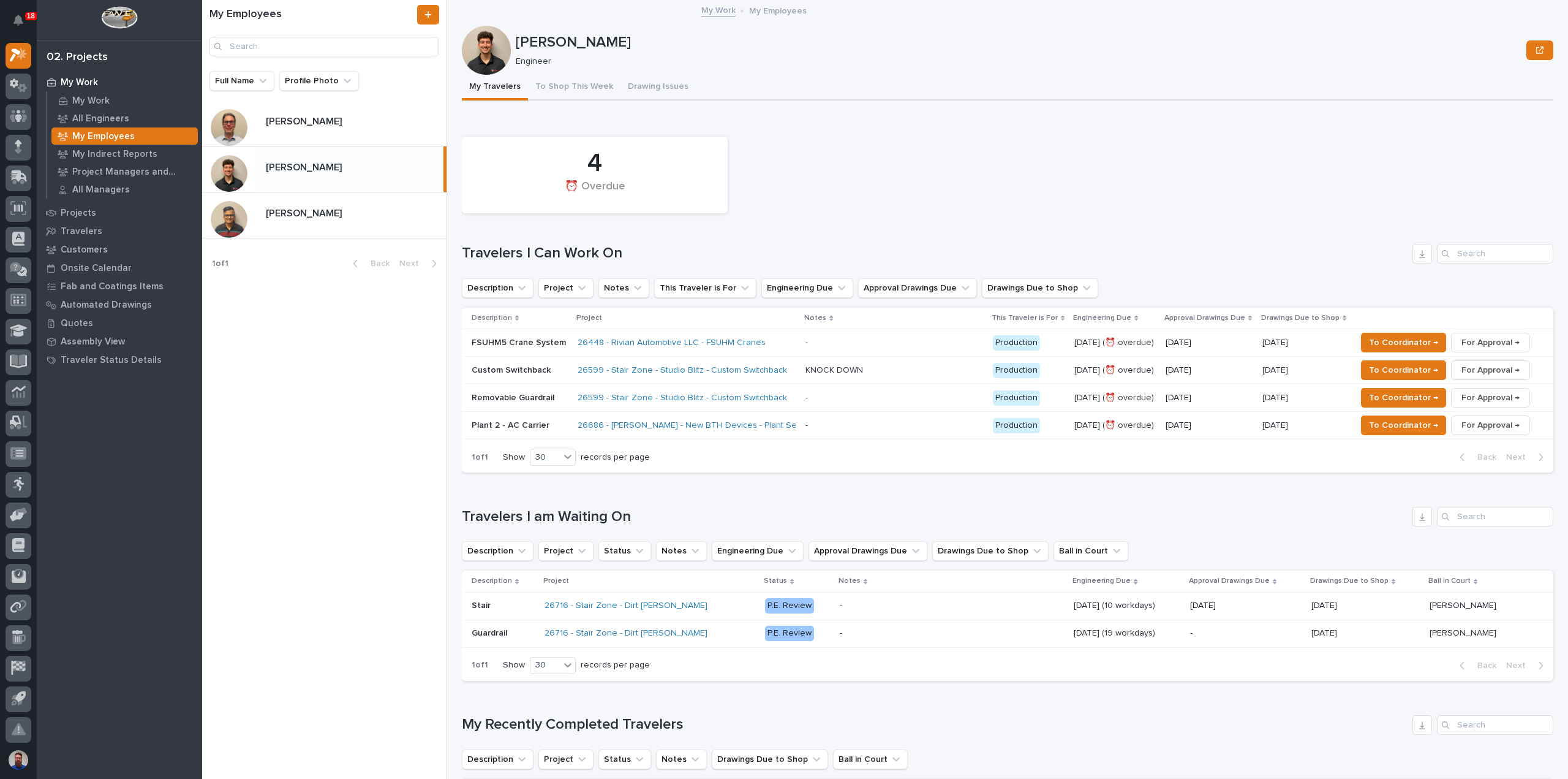
scroll to position [81, 0]
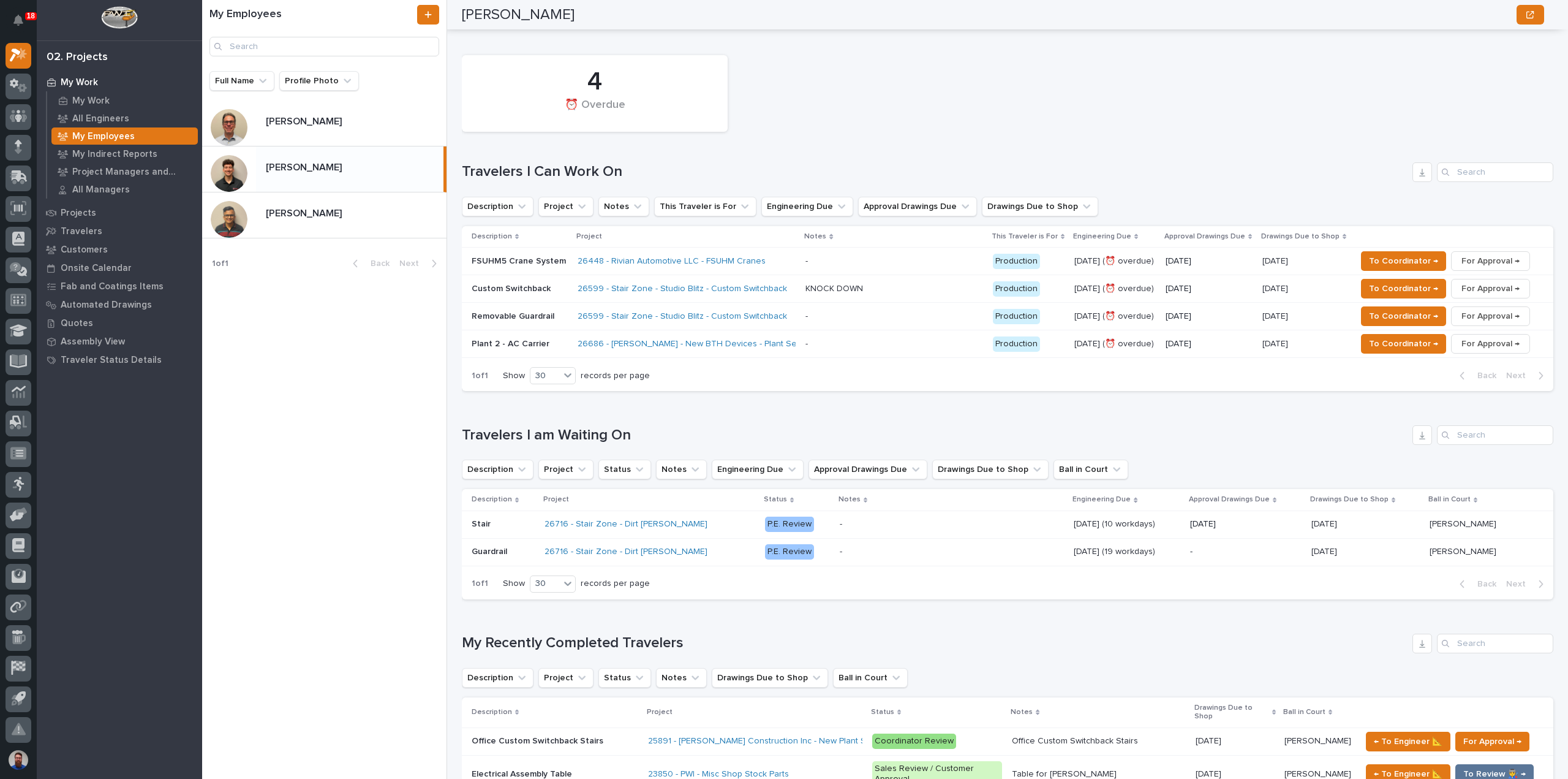
click at [689, 425] on div "Travelers I am Waiting On" at bounding box center [1008, 435] width 1092 height 19
click at [695, 428] on h1 "Travelers I am Waiting On" at bounding box center [934, 435] width 946 height 17
drag, startPoint x: 698, startPoint y: 428, endPoint x: 650, endPoint y: 434, distance: 48.4
click at [650, 434] on h1 "Travelers I am Waiting On" at bounding box center [934, 435] width 946 height 17
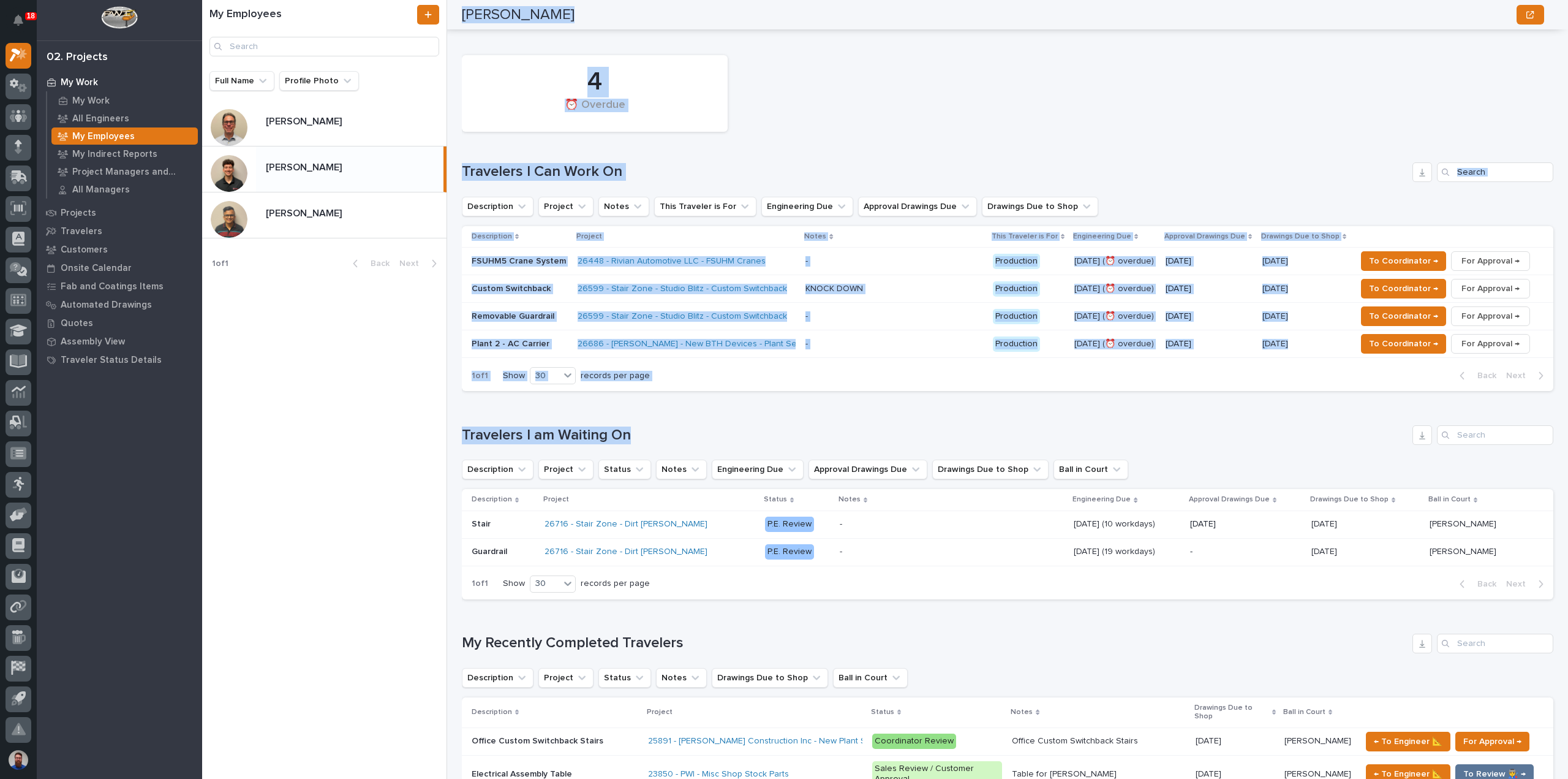
drag, startPoint x: 728, startPoint y: 434, endPoint x: 411, endPoint y: 423, distance: 317.2
click at [411, 423] on div "My Employees Full Name Profile Photo Jamey Jodway Jamey Jodway Nate Rulli Nate …" at bounding box center [885, 390] width 1366 height 779
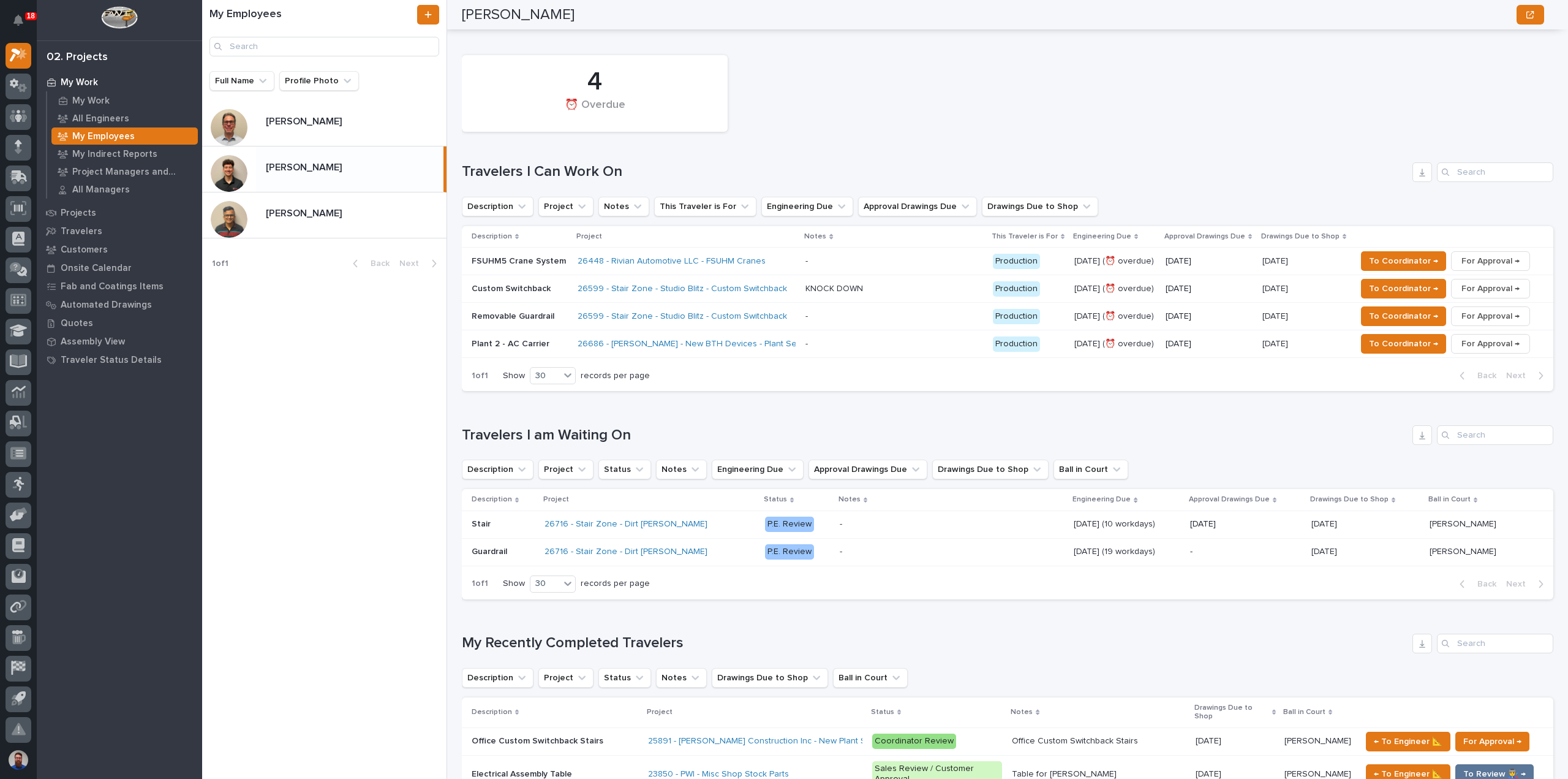
click at [411, 423] on div "My Employees Full Name Profile Photo [PERSON_NAME] [PERSON_NAME] [PERSON_NAME] …" at bounding box center [325, 390] width 245 height 779
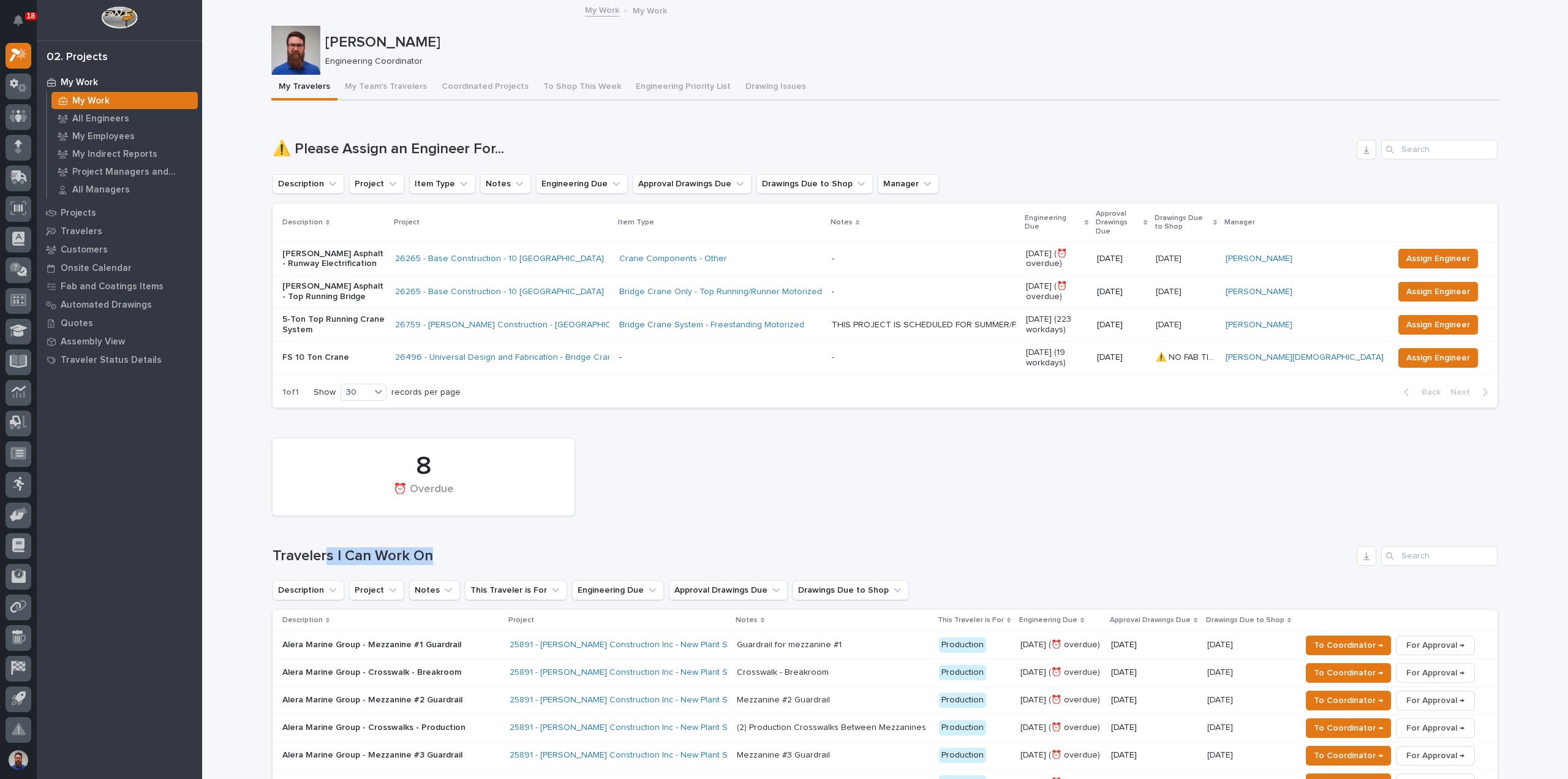
drag, startPoint x: 458, startPoint y: 515, endPoint x: 324, endPoint y: 514, distance: 134.0
click at [324, 514] on div "8 ⏰ Overdue Travelers I Can Work On Description Project Notes This Traveler is …" at bounding box center [885, 662] width 1225 height 458
click at [321, 513] on div "8 ⏰ Overdue Travelers I Can Work On Description Project Notes This Traveler is …" at bounding box center [885, 662] width 1225 height 458
click at [454, 525] on div "8 ⏰ Overdue Travelers I Can Work On Description Project Notes This Traveler is …" at bounding box center [885, 662] width 1225 height 458
click at [476, 547] on h1 "Travelers I Can Work On" at bounding box center [812, 556] width 1079 height 17
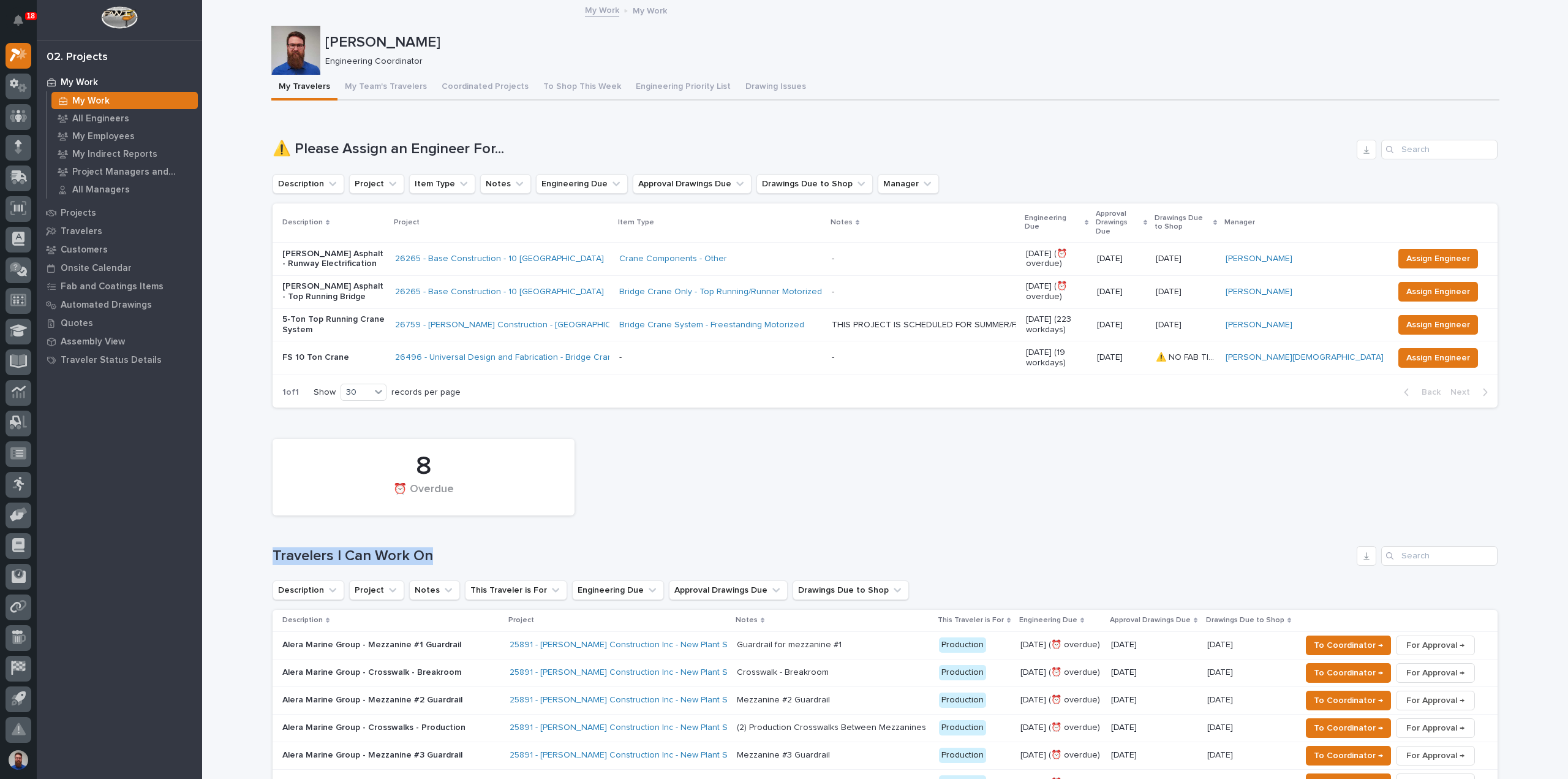
drag, startPoint x: 443, startPoint y: 522, endPoint x: 266, endPoint y: 516, distance: 177.1
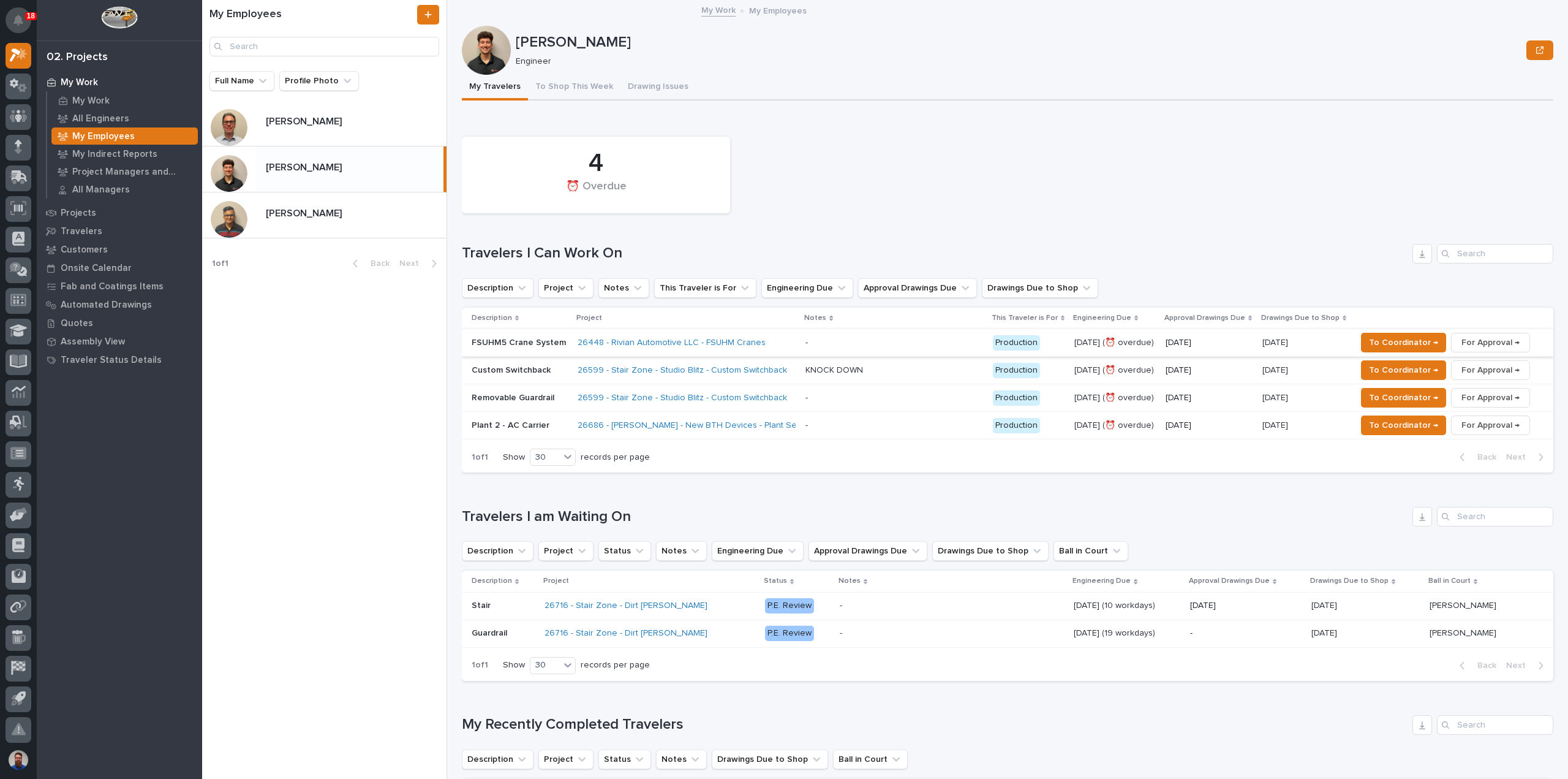
click at [19, 19] on icon "Notifications" at bounding box center [18, 19] width 10 height 11
drag, startPoint x: 26, startPoint y: 19, endPoint x: 178, endPoint y: 300, distance: 319.5
click at [26, 19] on div "17" at bounding box center [31, 16] width 12 height 8
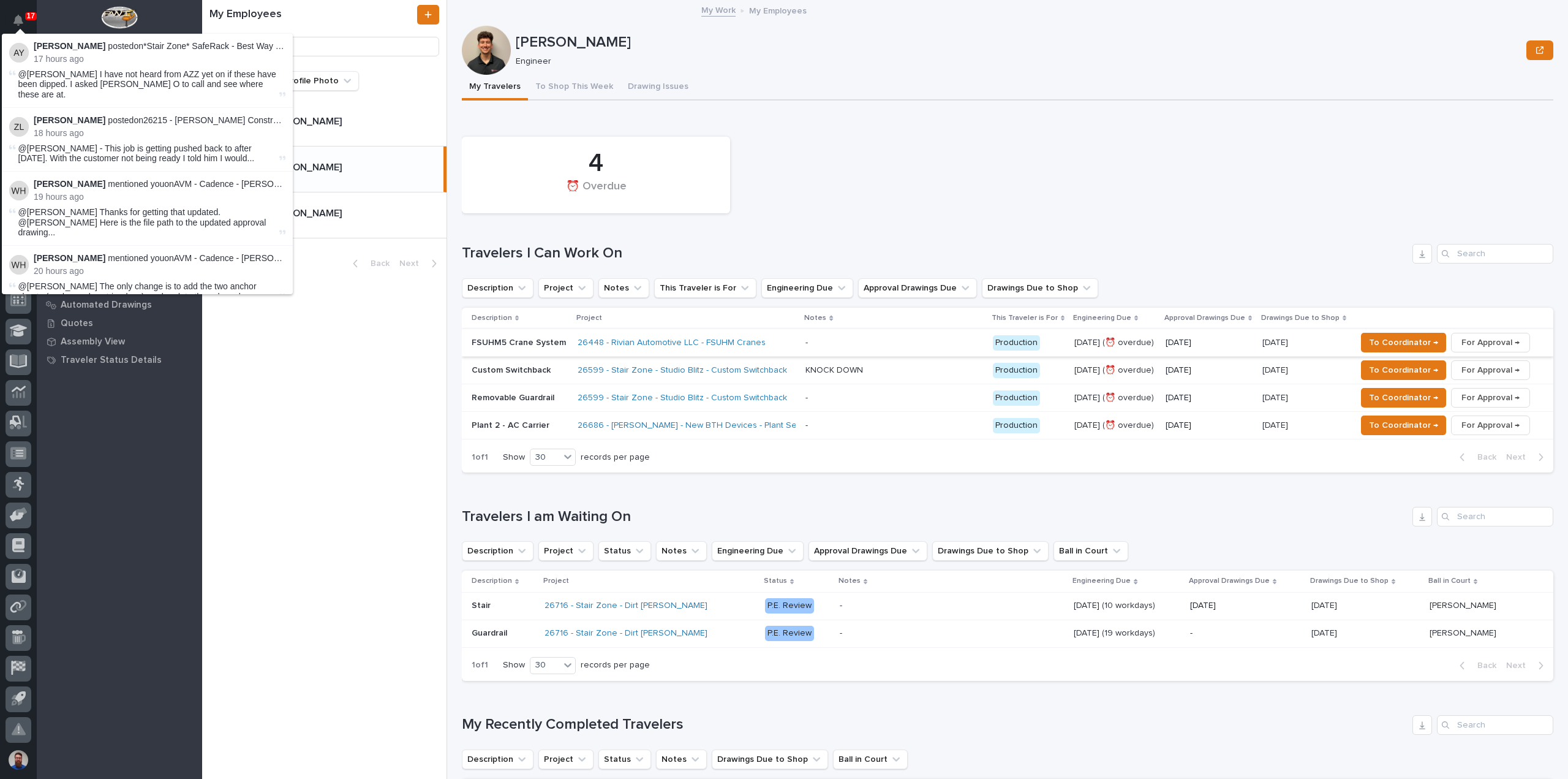
click at [310, 381] on div "My Employees Full Name Profile Photo [PERSON_NAME] [PERSON_NAME] [PERSON_NAME] …" at bounding box center [325, 390] width 245 height 779
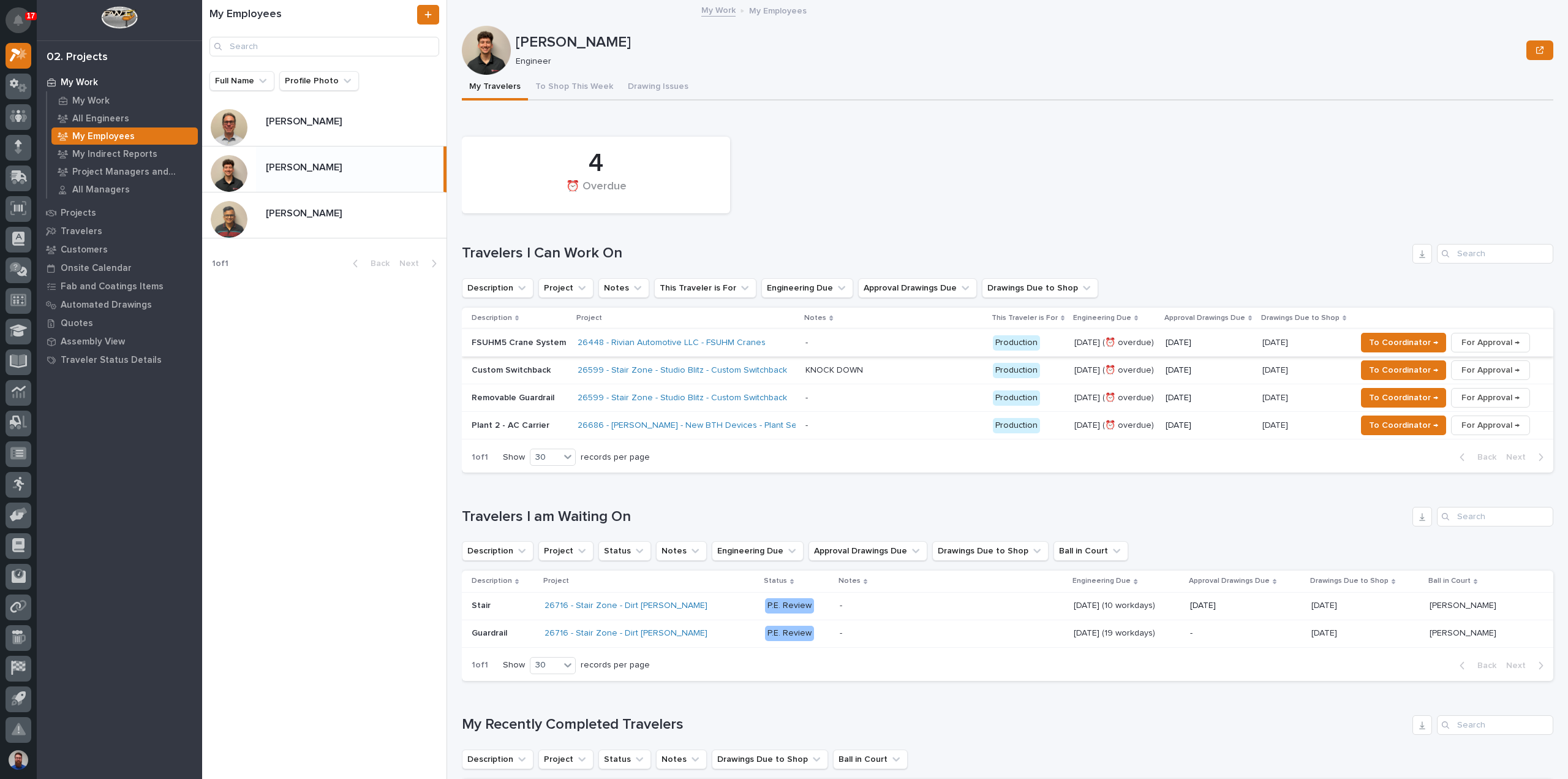
click at [10, 17] on button "Notifications" at bounding box center [18, 20] width 26 height 26
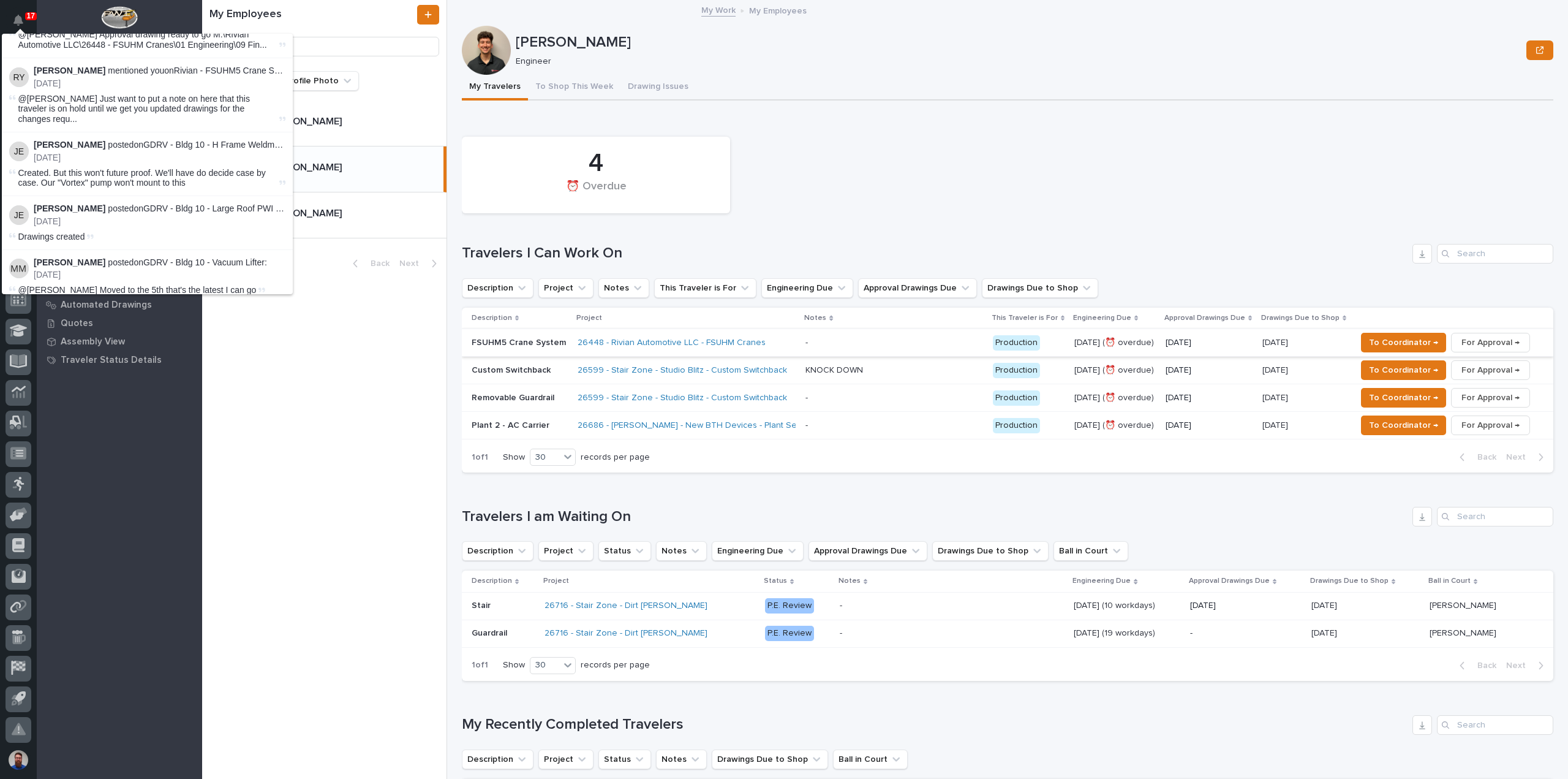
scroll to position [3307, 0]
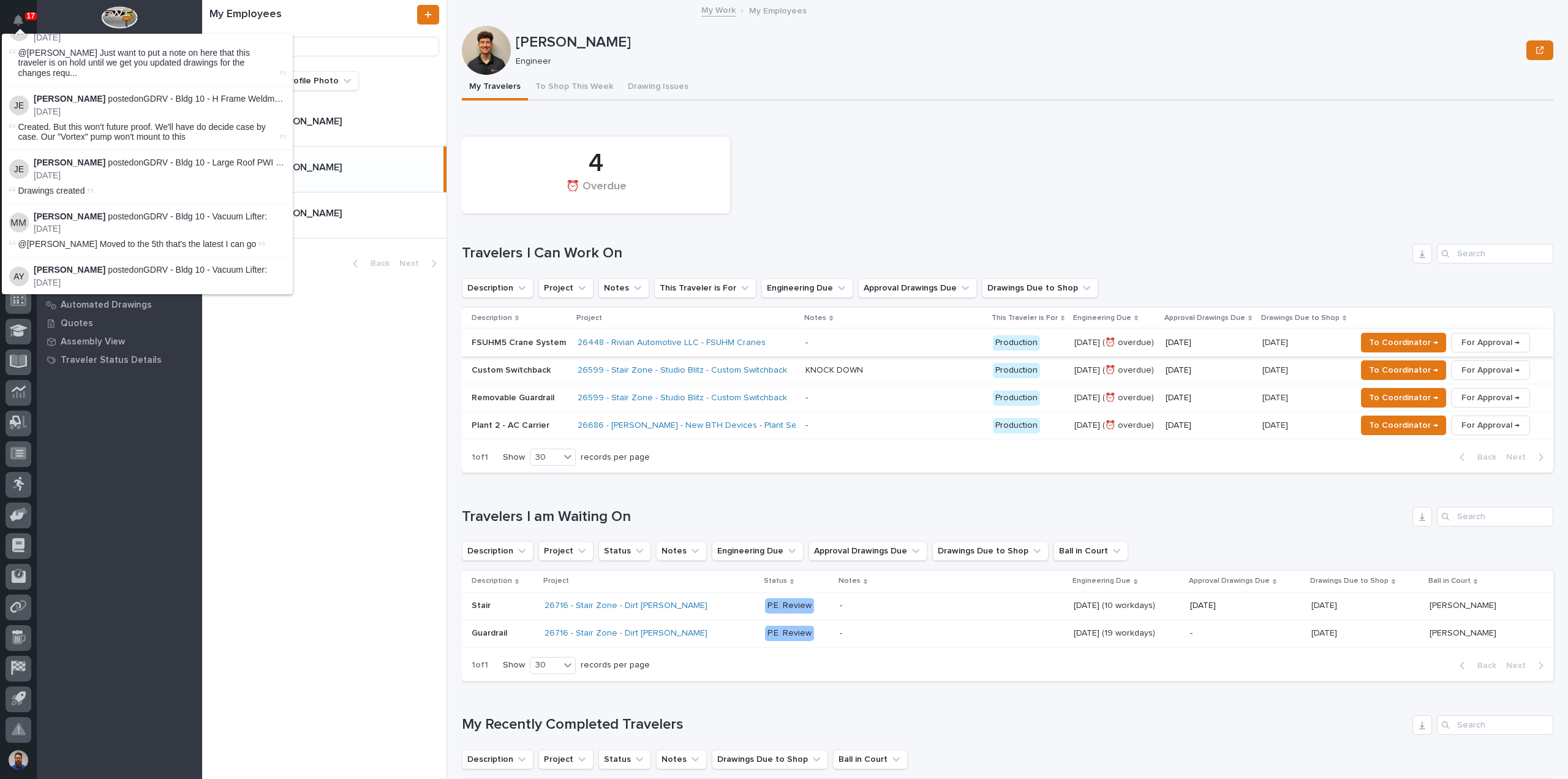
click at [160, 397] on button "Load more" at bounding box center [149, 407] width 291 height 19
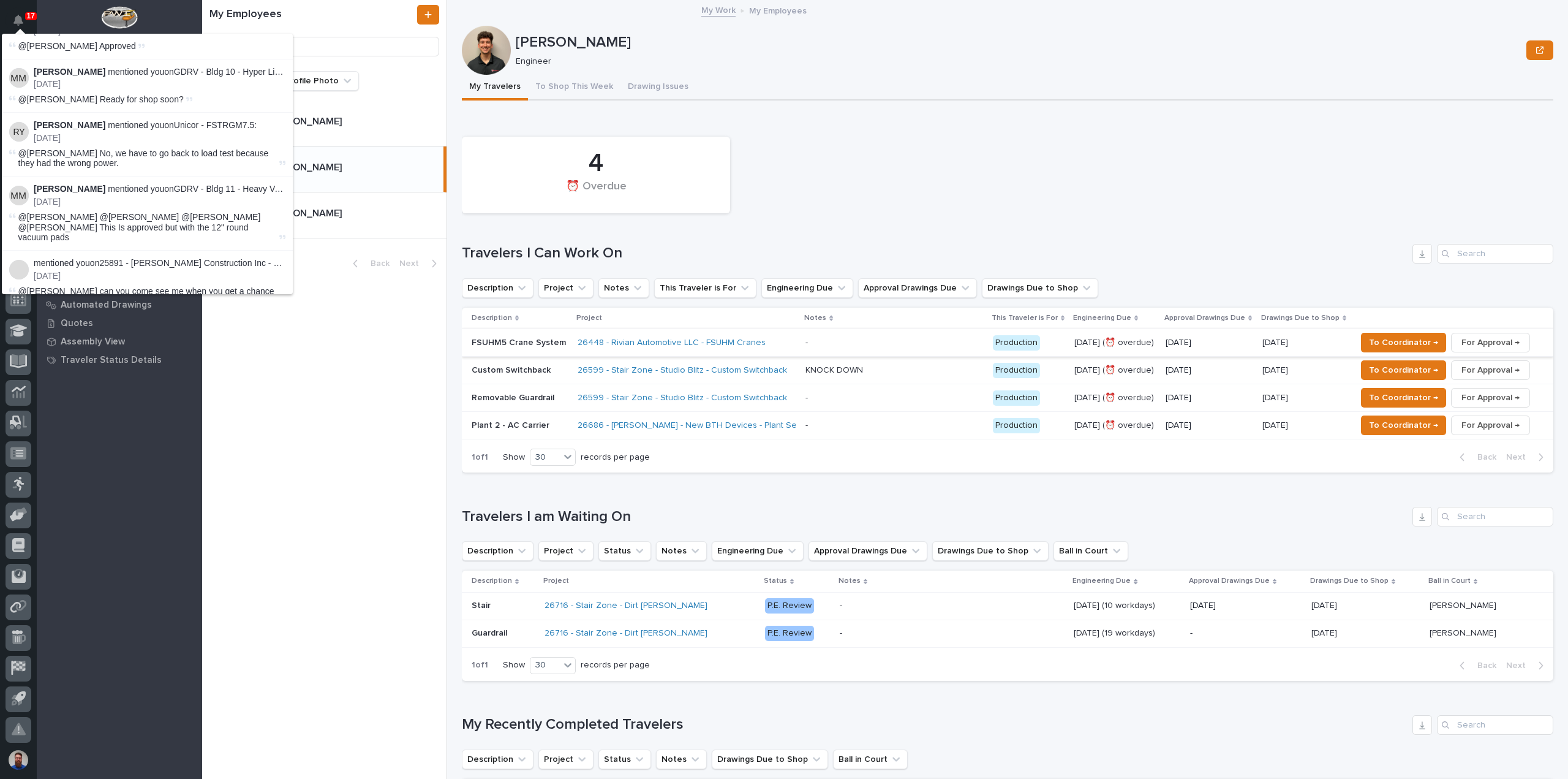
scroll to position [7065, 0]
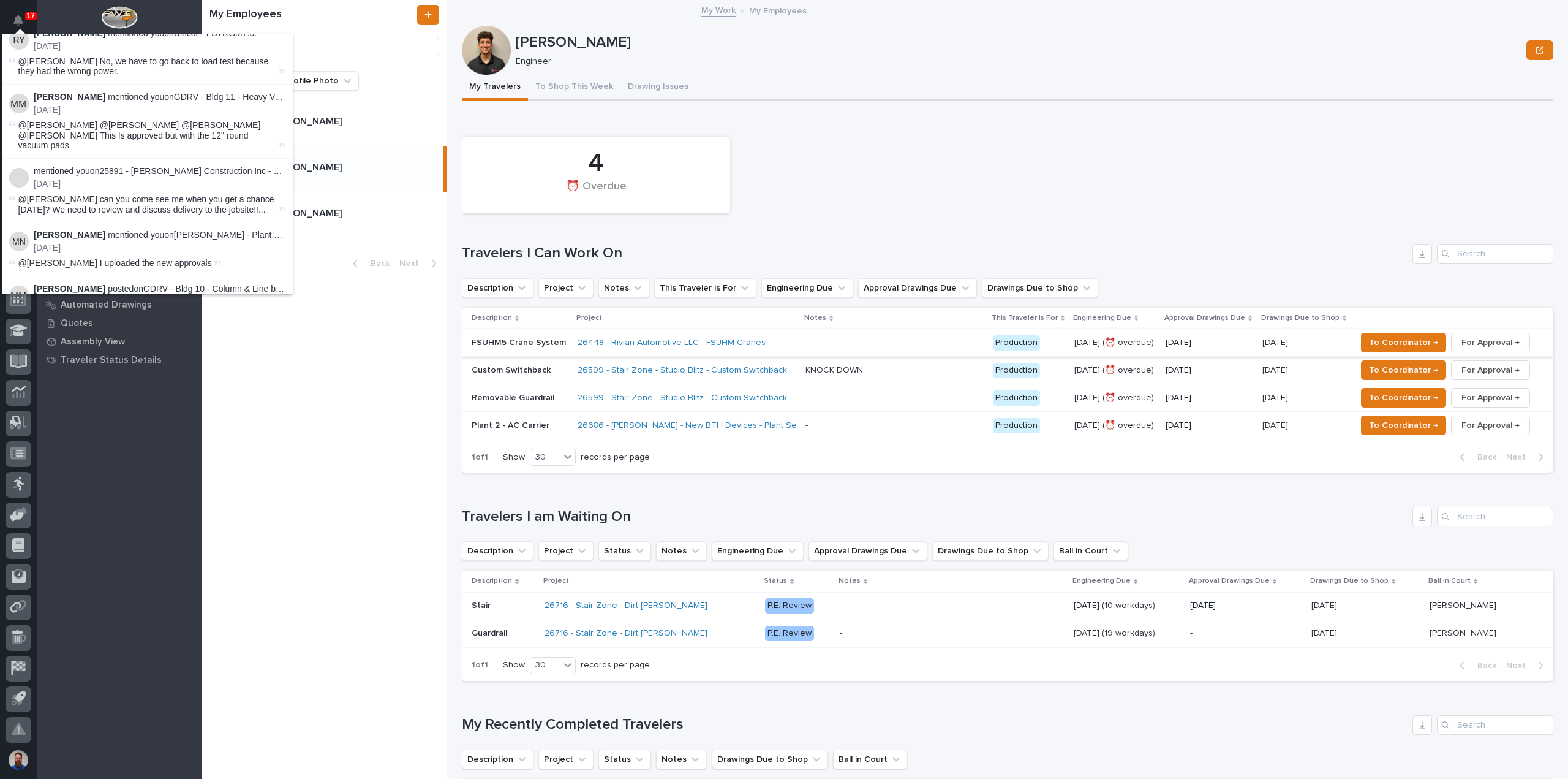
click at [152, 534] on button "Load more" at bounding box center [149, 543] width 291 height 19
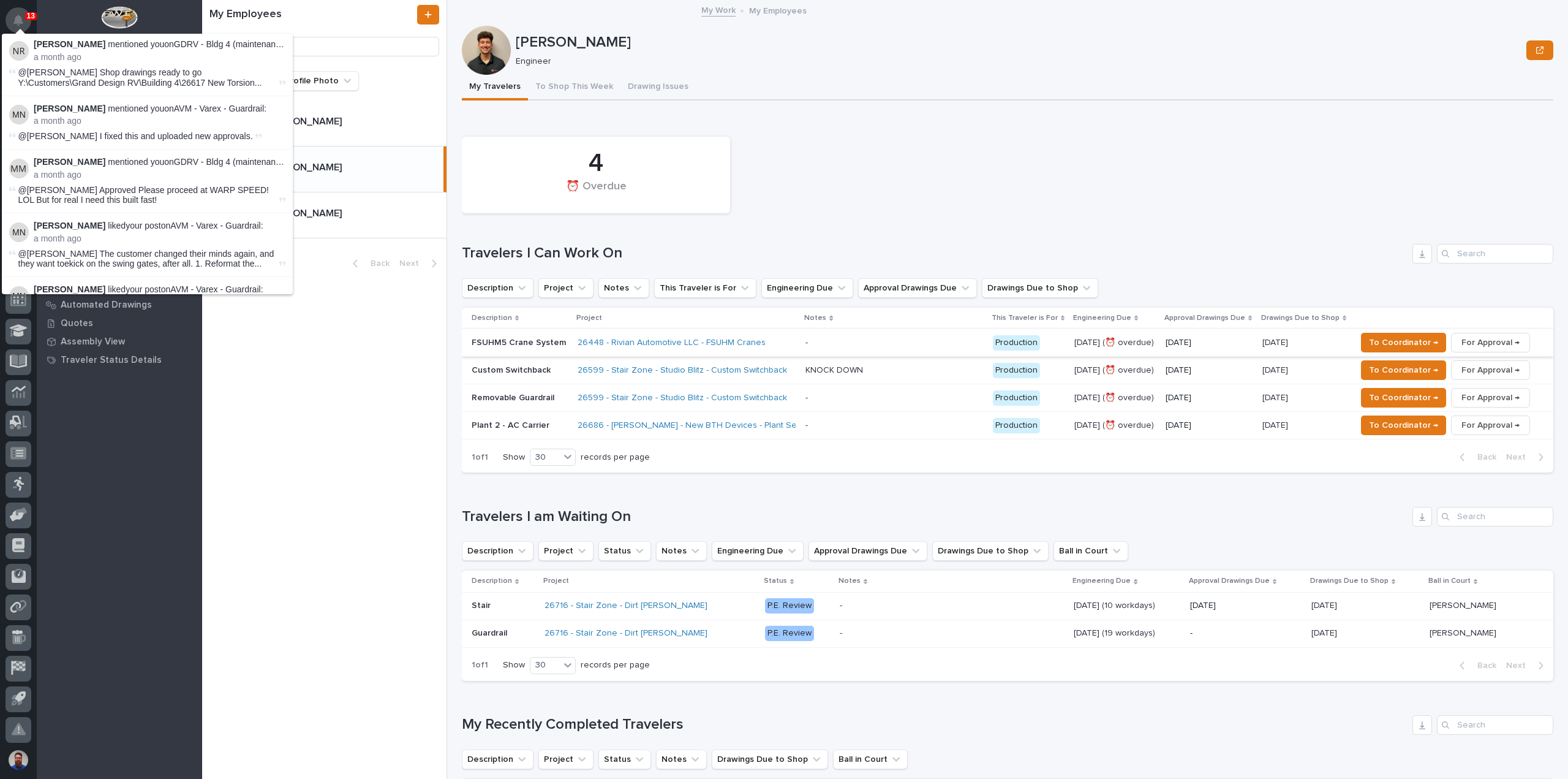
click at [19, 21] on icon "Notifications" at bounding box center [18, 19] width 10 height 11
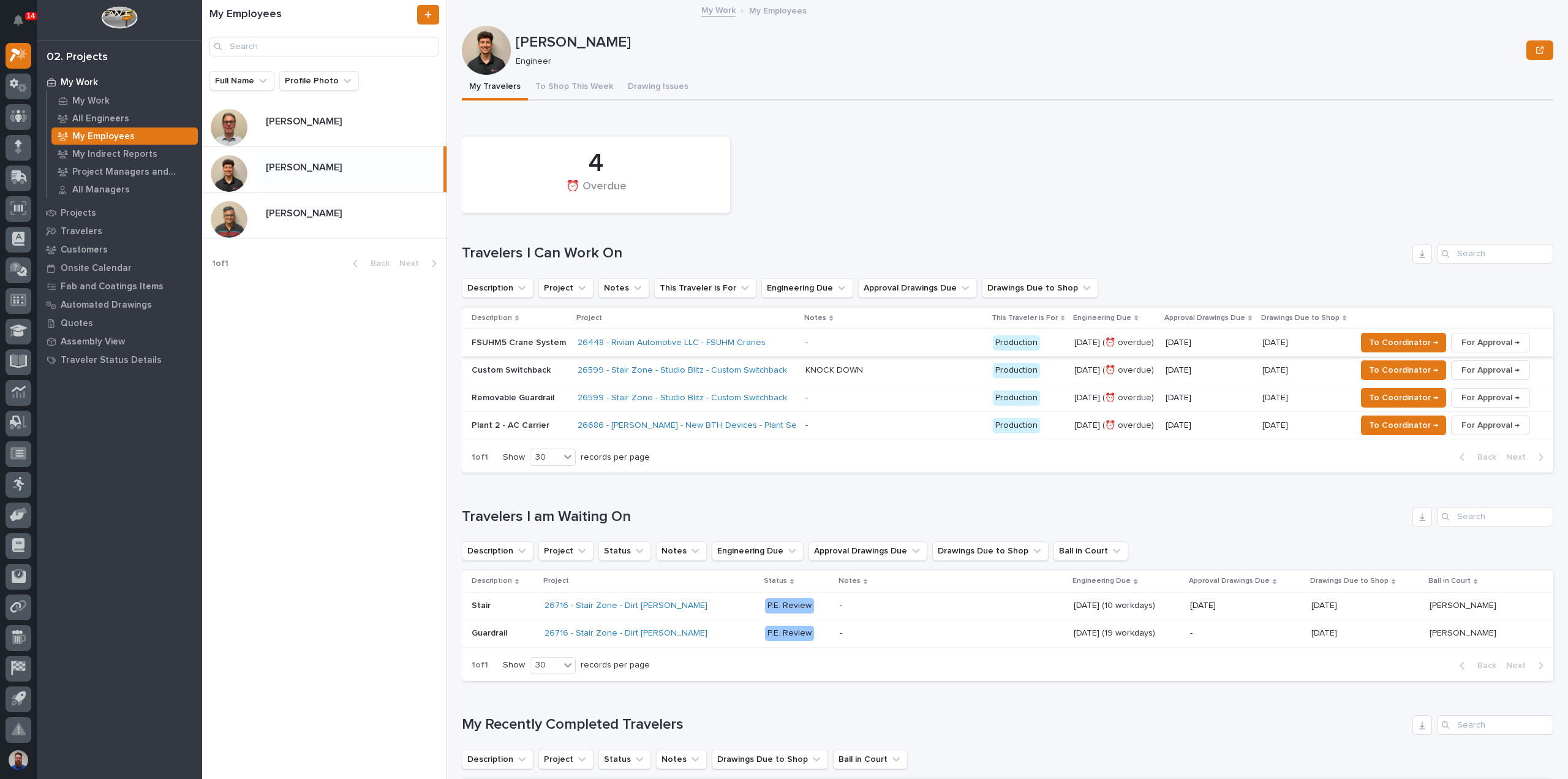
click at [279, 329] on div "My Employees Full Name Profile Photo [PERSON_NAME] [PERSON_NAME] [PERSON_NAME] …" at bounding box center [325, 390] width 245 height 779
